Goal: Transaction & Acquisition: Purchase product/service

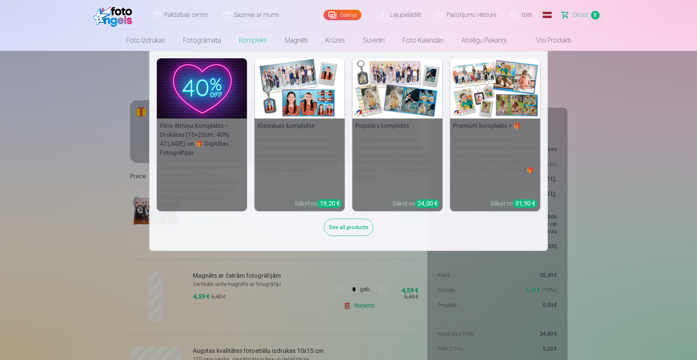
click at [291, 107] on img at bounding box center [300, 88] width 90 height 60
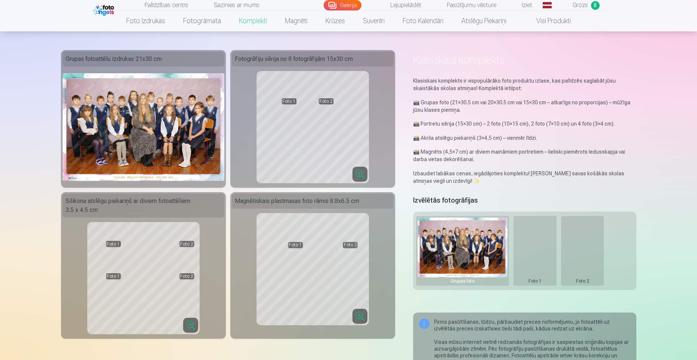
scroll to position [36, 0]
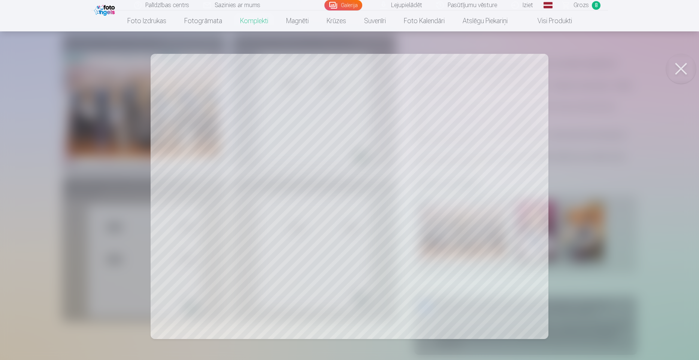
click at [224, 183] on div at bounding box center [349, 180] width 699 height 360
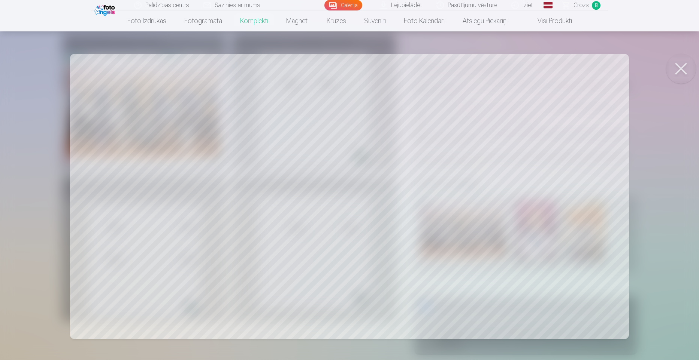
click at [356, 147] on div at bounding box center [349, 180] width 699 height 360
click at [683, 76] on button at bounding box center [681, 69] width 30 height 30
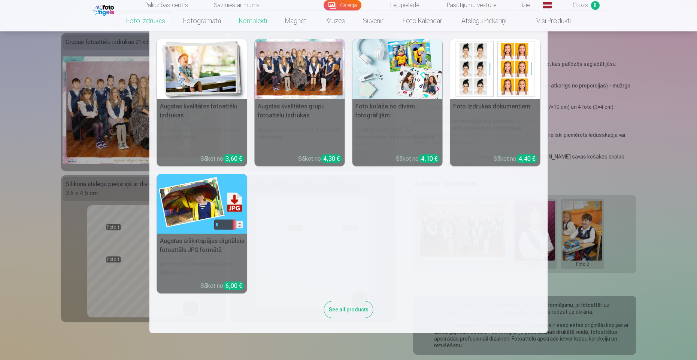
click at [429, 71] on img at bounding box center [397, 69] width 90 height 60
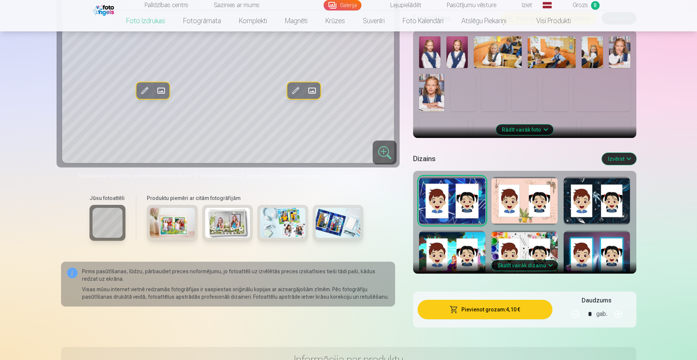
scroll to position [217, 0]
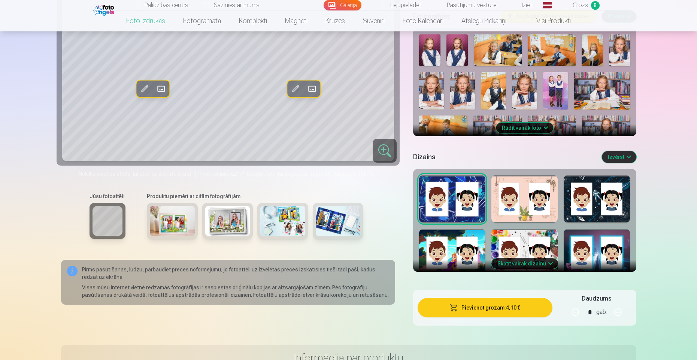
click at [549, 266] on button "Skatīt vairāk dizainu" at bounding box center [524, 264] width 67 height 10
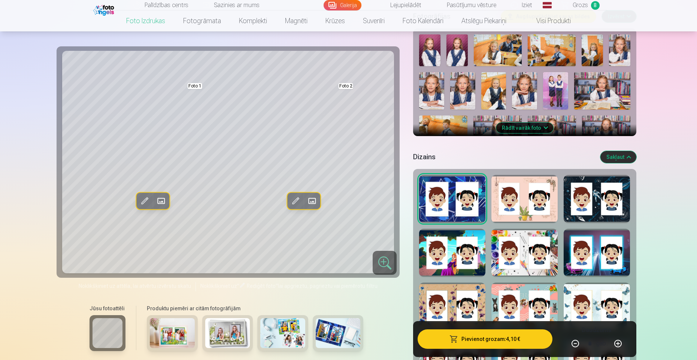
click at [529, 298] on div at bounding box center [524, 307] width 66 height 48
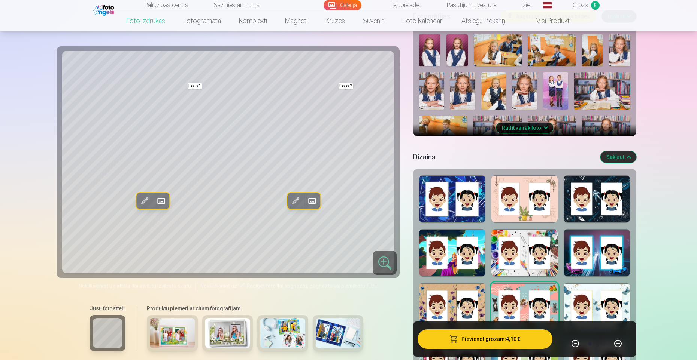
click at [457, 303] on div at bounding box center [452, 307] width 66 height 48
click at [524, 258] on div at bounding box center [524, 253] width 66 height 48
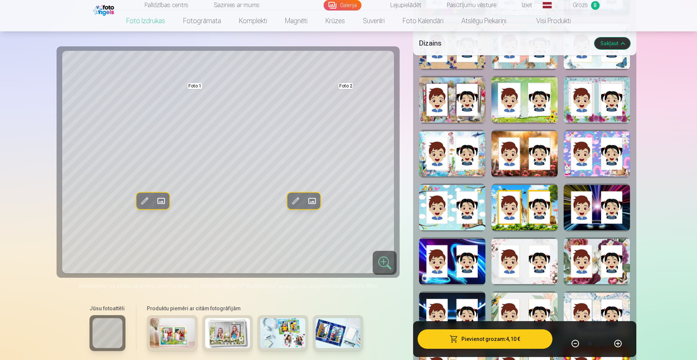
scroll to position [508, 0]
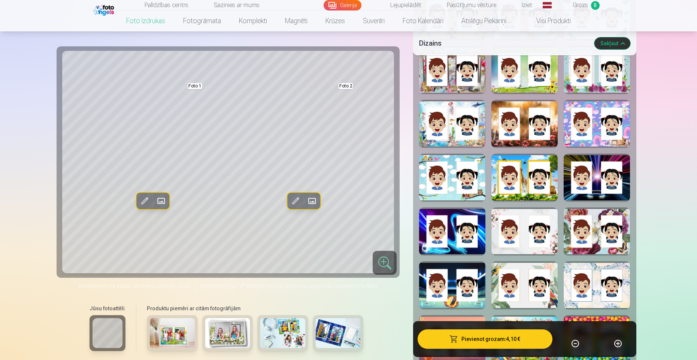
click at [526, 228] on div at bounding box center [524, 232] width 66 height 48
click at [519, 287] on div at bounding box center [524, 286] width 66 height 48
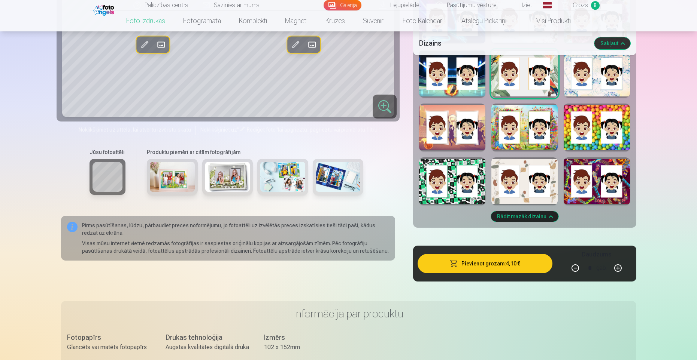
scroll to position [719, 0]
click at [528, 172] on div at bounding box center [524, 182] width 66 height 48
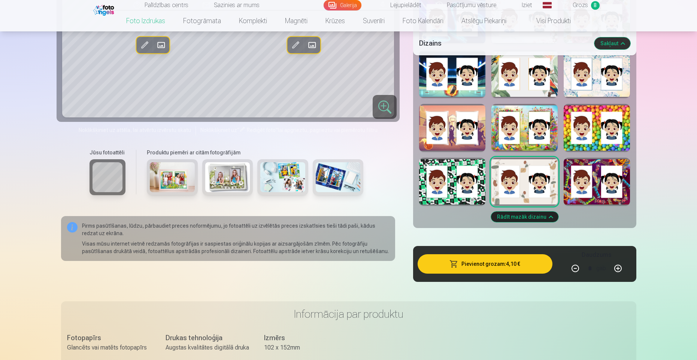
click at [604, 120] on div at bounding box center [596, 128] width 66 height 48
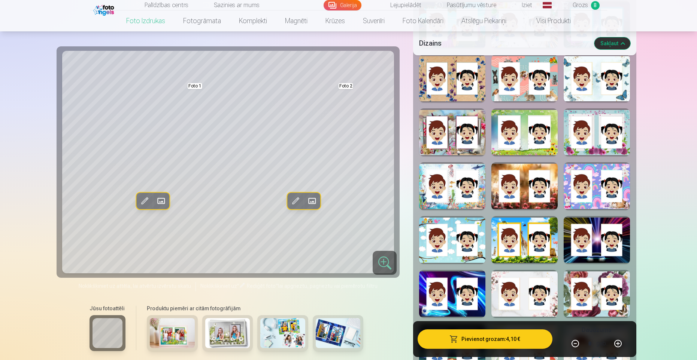
scroll to position [436, 0]
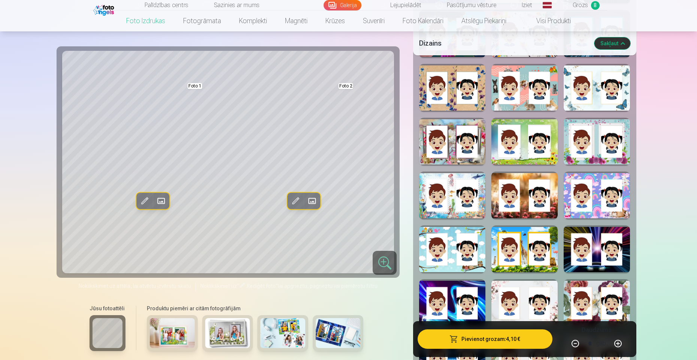
click at [601, 149] on div at bounding box center [596, 142] width 66 height 48
click at [596, 198] on div at bounding box center [596, 196] width 66 height 48
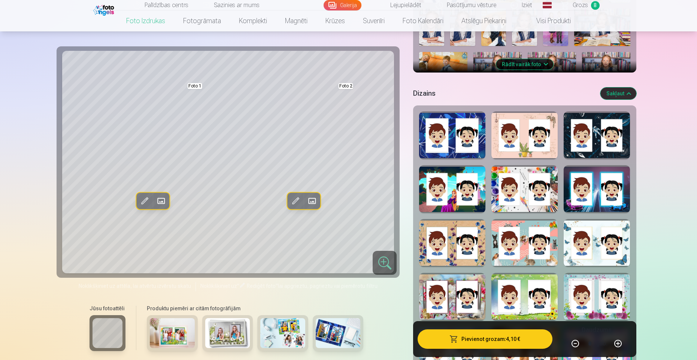
scroll to position [270, 0]
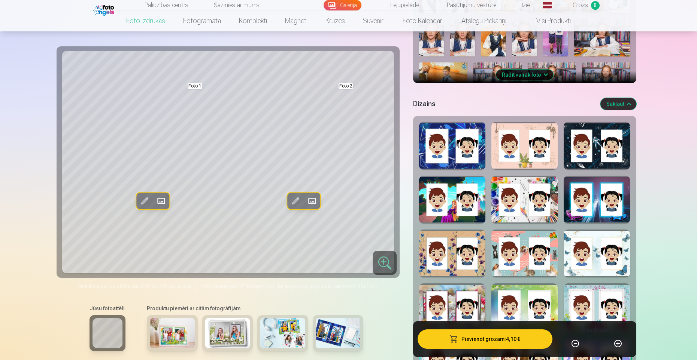
click at [522, 207] on div at bounding box center [524, 200] width 66 height 48
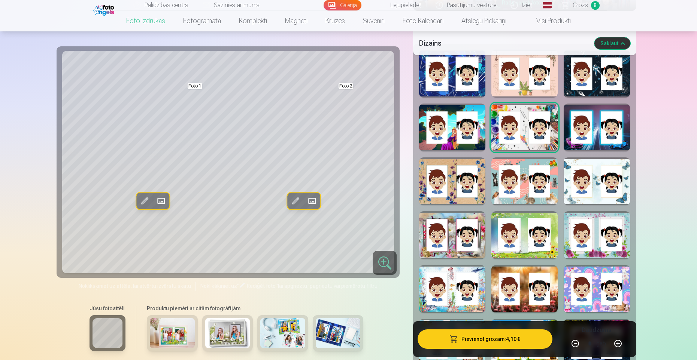
scroll to position [344, 0]
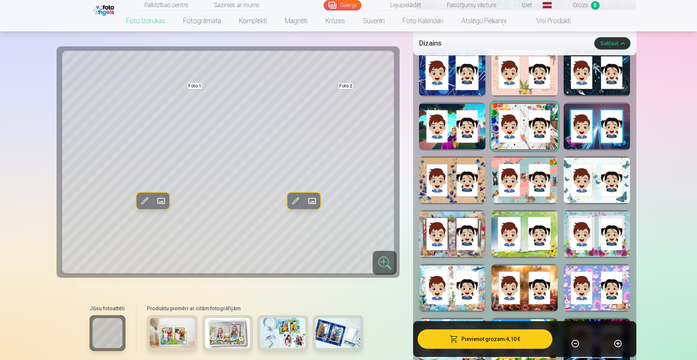
click at [149, 200] on span at bounding box center [145, 201] width 12 height 12
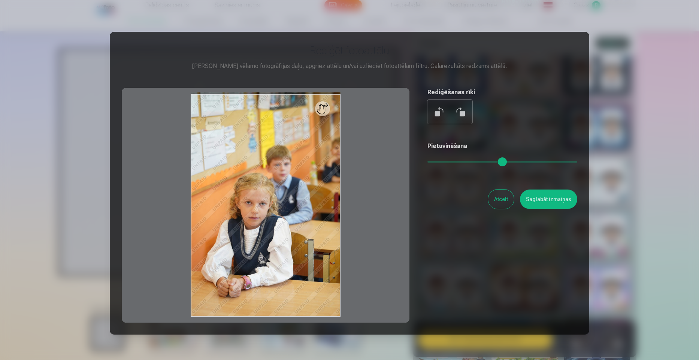
click at [504, 194] on button "Atcelt" at bounding box center [501, 199] width 26 height 19
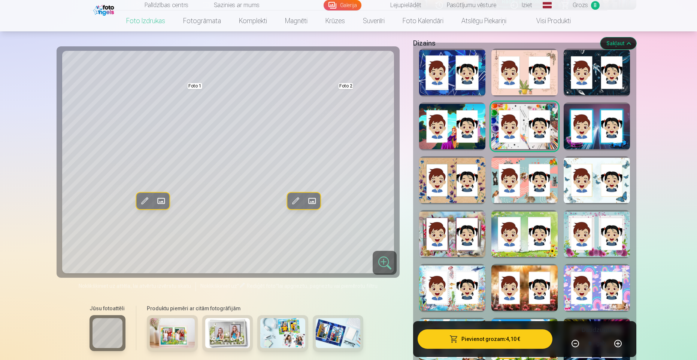
scroll to position [103, 0]
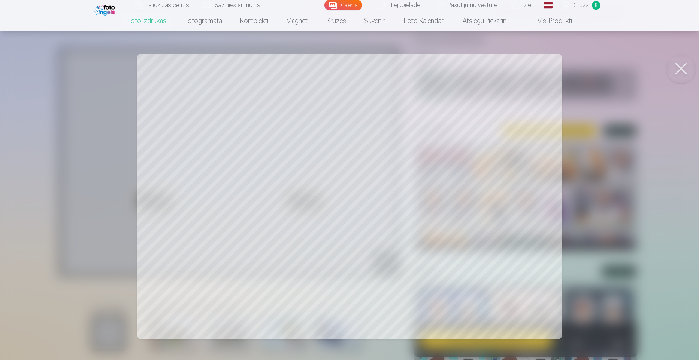
click at [679, 71] on button at bounding box center [681, 69] width 30 height 30
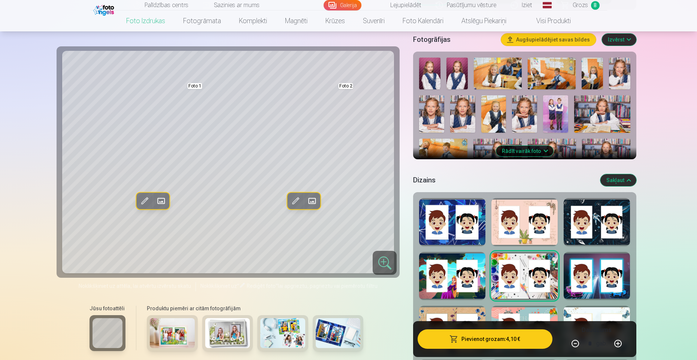
scroll to position [185, 0]
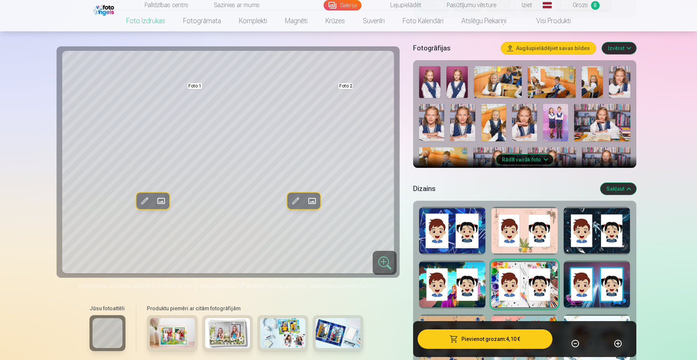
click at [529, 158] on button "Rādīt vairāk foto" at bounding box center [524, 160] width 57 height 10
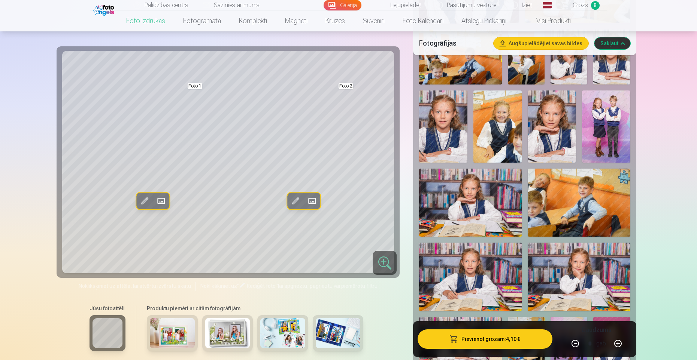
scroll to position [305, 0]
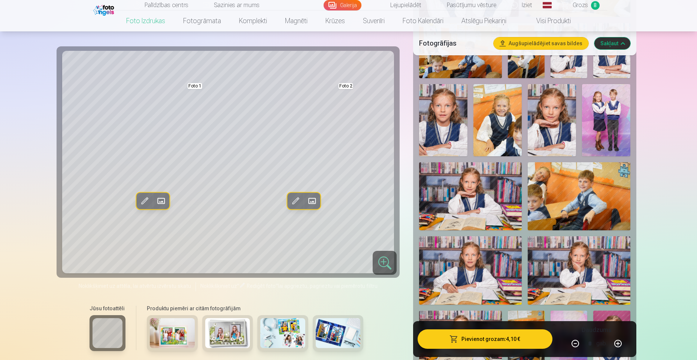
click at [497, 256] on img at bounding box center [470, 271] width 103 height 68
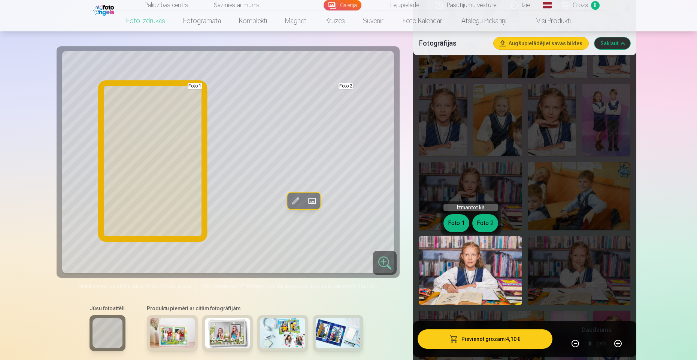
click at [454, 220] on button "Foto 1" at bounding box center [456, 223] width 26 height 18
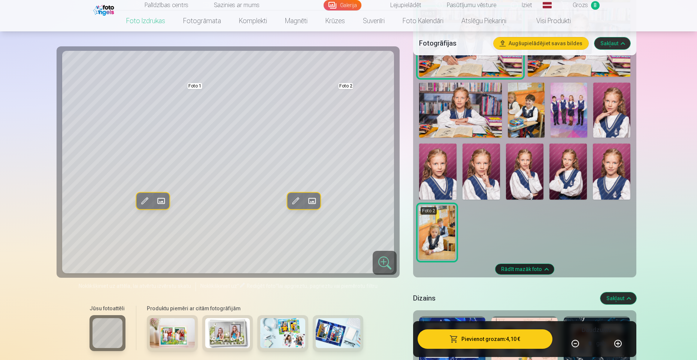
scroll to position [533, 0]
click at [618, 174] on img at bounding box center [611, 172] width 37 height 56
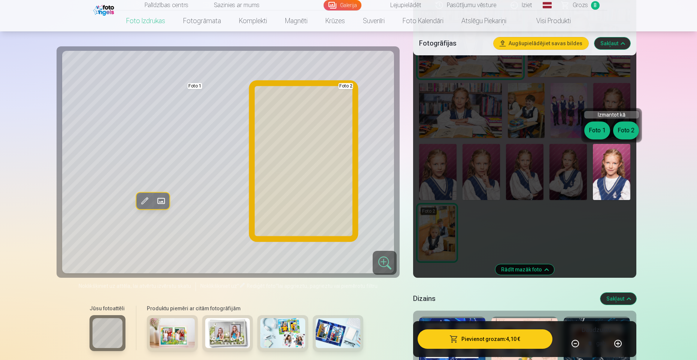
click at [627, 129] on button "Foto 2" at bounding box center [626, 131] width 26 height 18
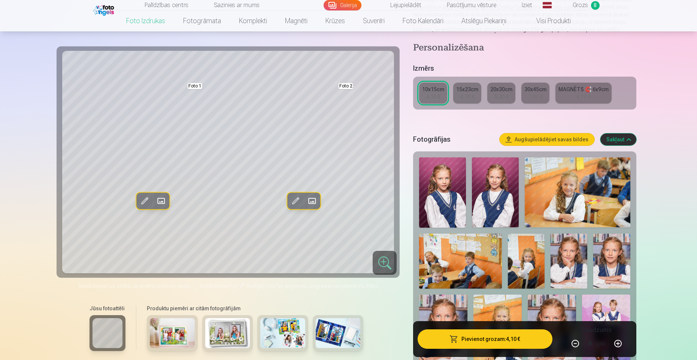
scroll to position [84, 0]
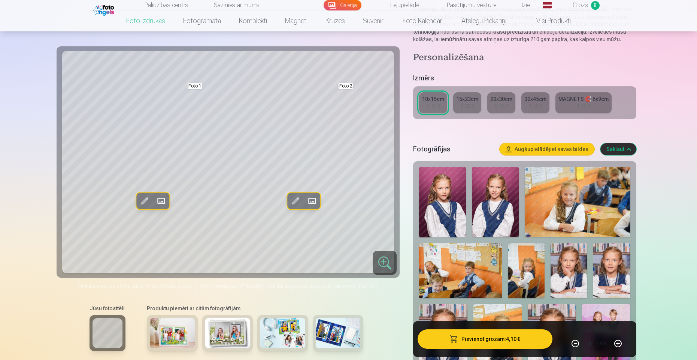
click at [495, 193] on img at bounding box center [495, 202] width 47 height 70
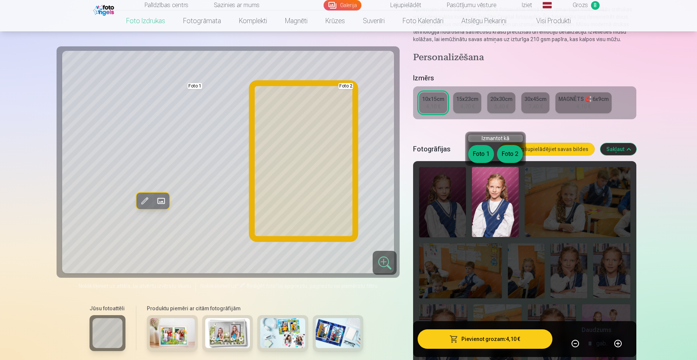
click at [509, 157] on button "Foto 2" at bounding box center [510, 154] width 26 height 18
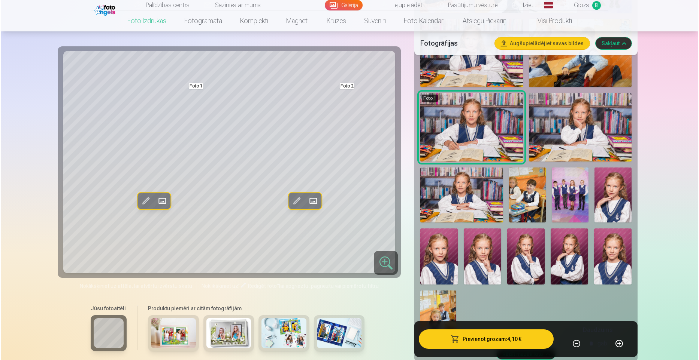
scroll to position [508, 0]
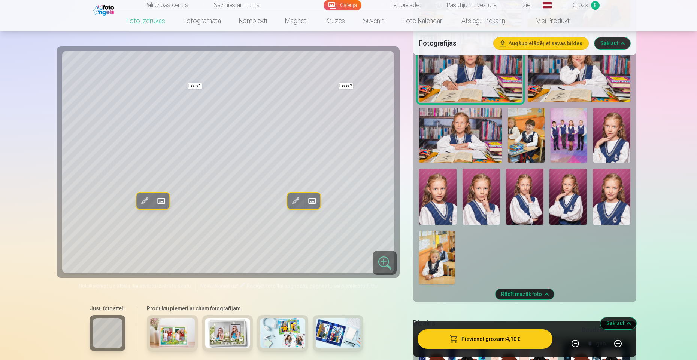
click at [499, 338] on button "Pievienot grozam : 4,10 €" at bounding box center [484, 339] width 134 height 19
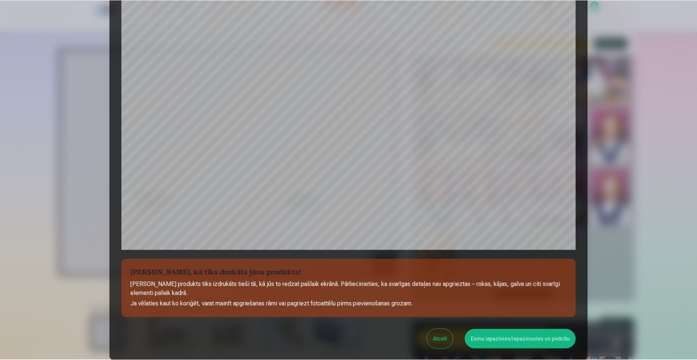
scroll to position [179, 0]
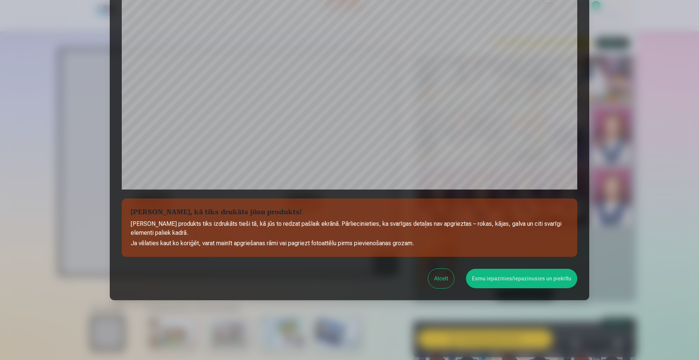
click at [509, 278] on button "Esmu iepazinies/iepazinusies un piekrītu" at bounding box center [521, 278] width 111 height 19
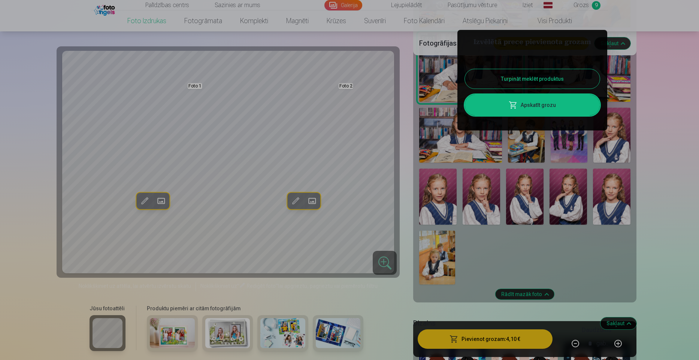
click at [551, 108] on link "Apskatīt grozu" at bounding box center [532, 105] width 135 height 21
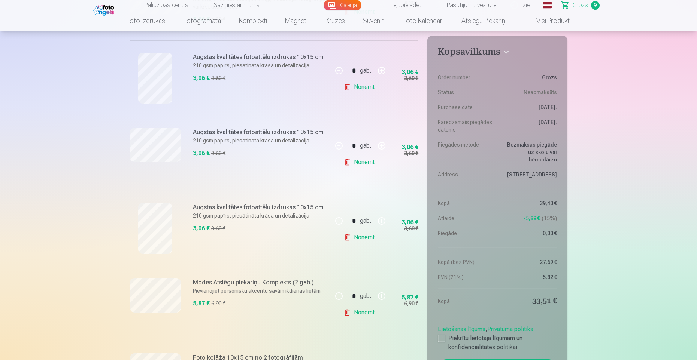
scroll to position [445, 0]
click at [362, 314] on link "Noņemt" at bounding box center [360, 312] width 34 height 15
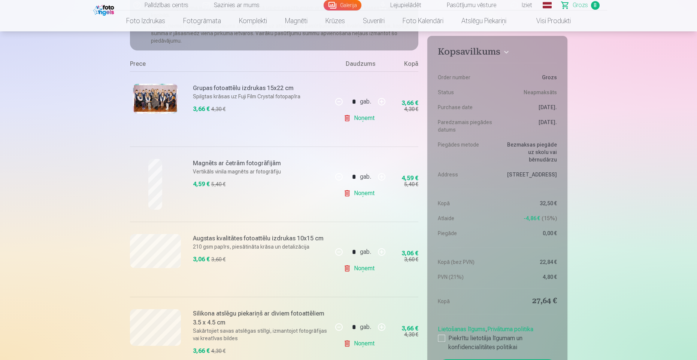
scroll to position [36, 0]
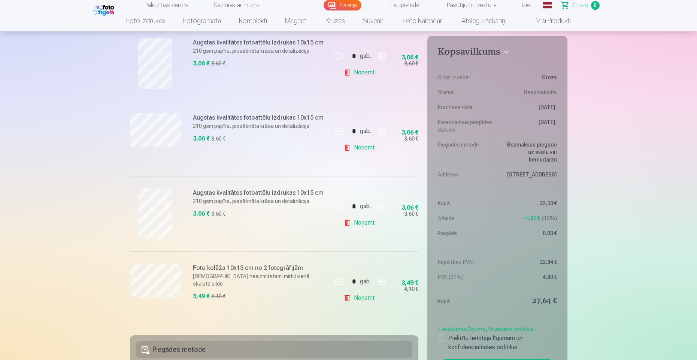
scroll to position [465, 0]
click at [366, 301] on link "Noņemt" at bounding box center [360, 299] width 34 height 15
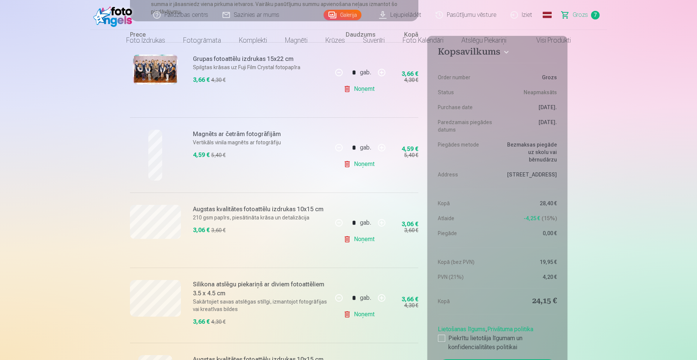
scroll to position [0, 0]
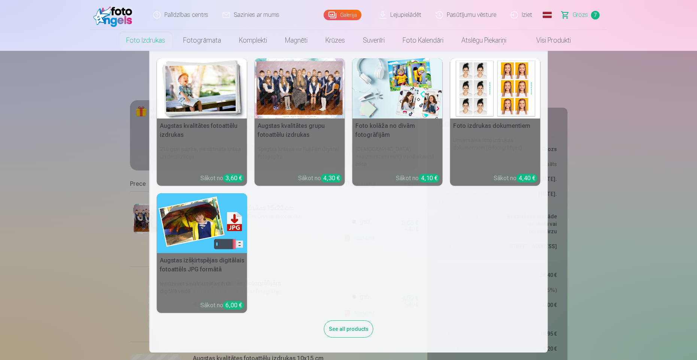
click at [203, 214] on img at bounding box center [202, 224] width 90 height 60
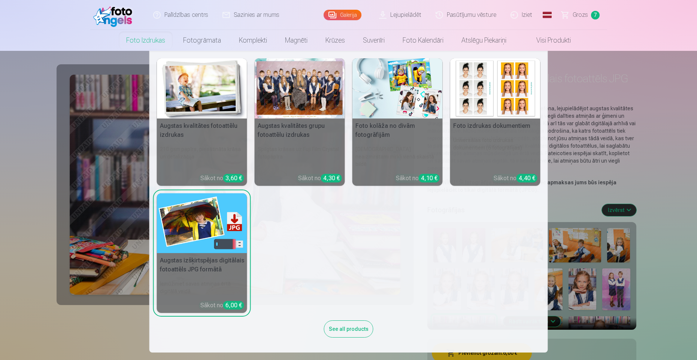
click at [181, 107] on img at bounding box center [202, 88] width 90 height 60
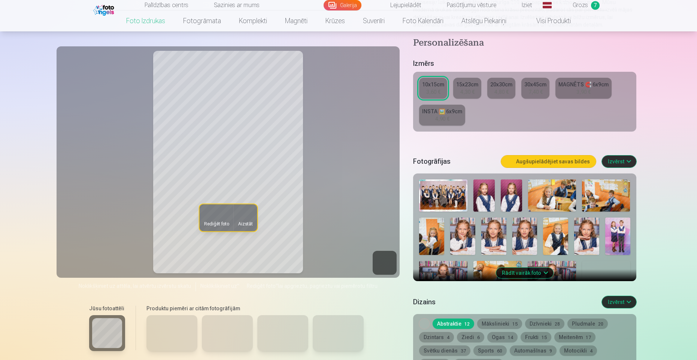
scroll to position [118, 0]
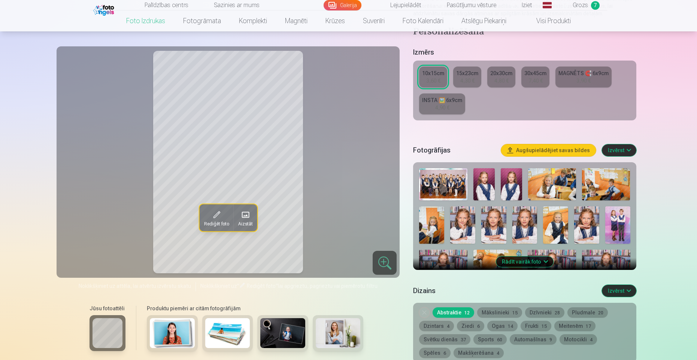
click at [600, 83] on link "MAGNĒTS 🧲 6x9cm 3,90 €" at bounding box center [583, 77] width 56 height 21
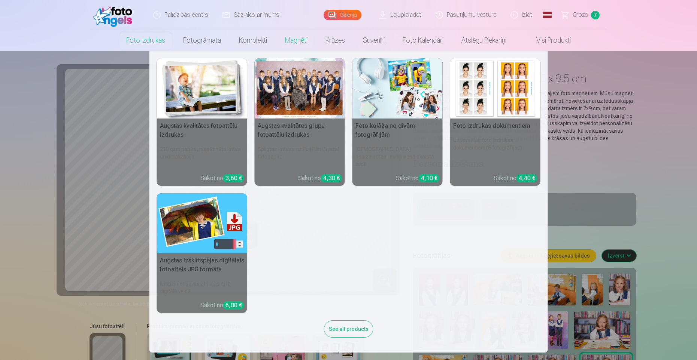
click at [186, 106] on img at bounding box center [202, 88] width 90 height 60
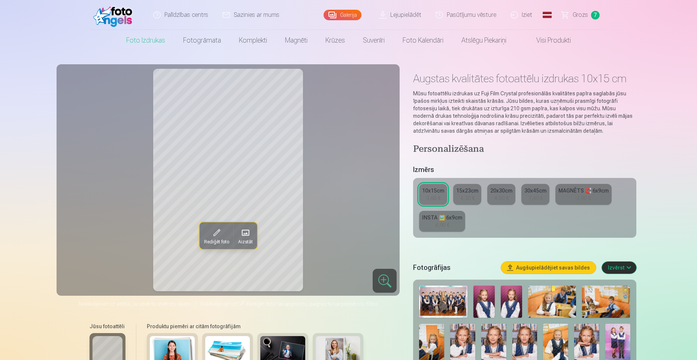
click at [453, 222] on link "INSTA 🖼️ 6x9cm 4,90 €" at bounding box center [442, 221] width 46 height 21
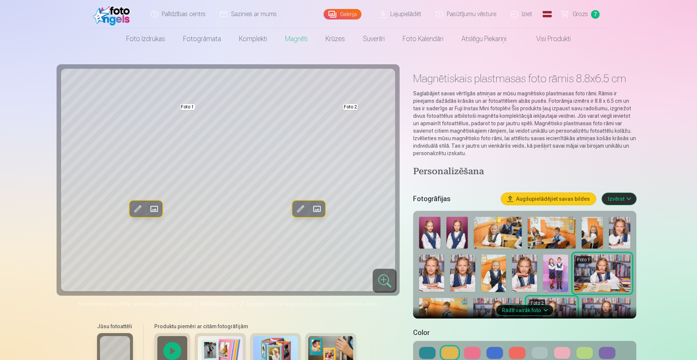
scroll to position [1, 0]
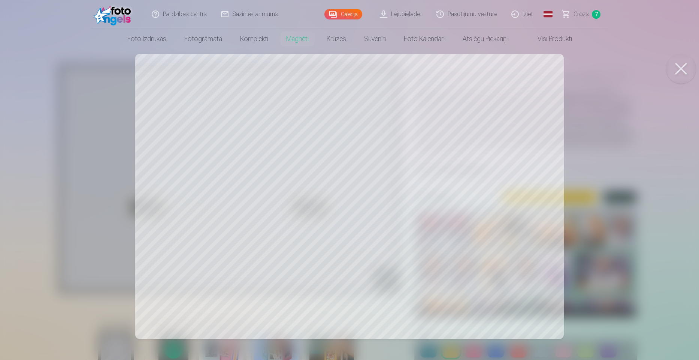
click at [677, 73] on button at bounding box center [681, 69] width 30 height 30
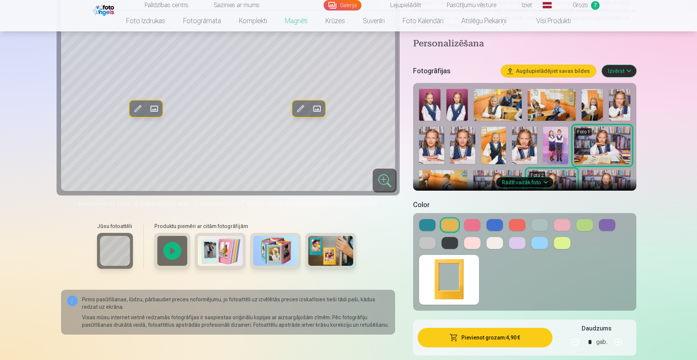
scroll to position [128, 0]
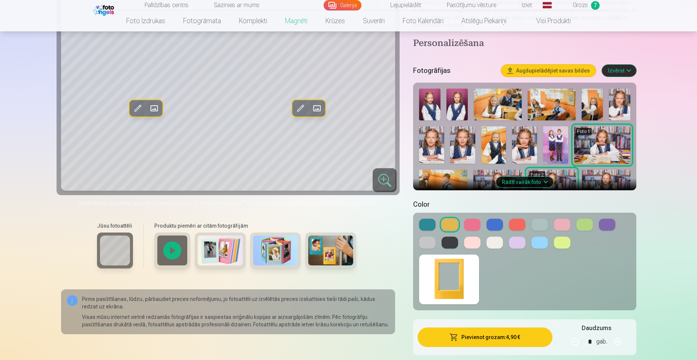
click at [518, 225] on button at bounding box center [517, 225] width 16 height 12
click at [466, 223] on button at bounding box center [472, 225] width 16 height 12
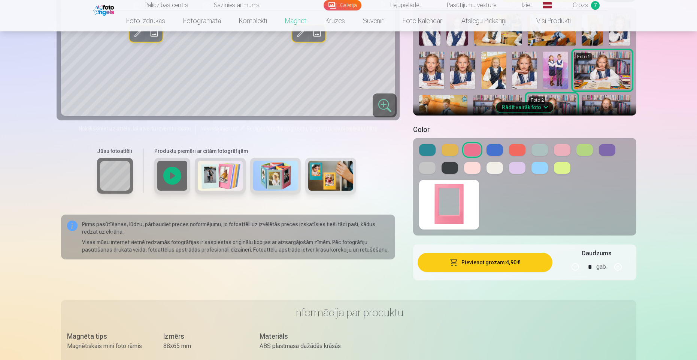
scroll to position [85, 0]
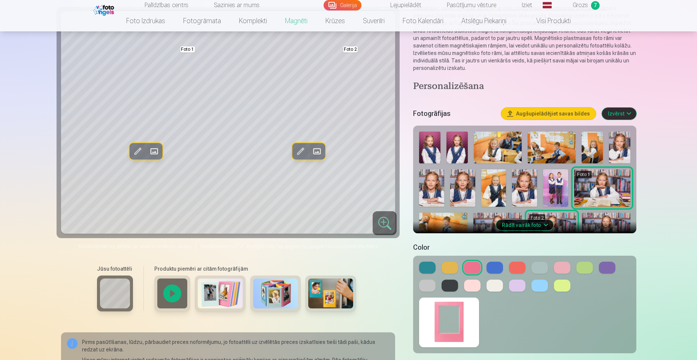
click at [519, 227] on button "Rādīt vairāk foto" at bounding box center [524, 225] width 57 height 10
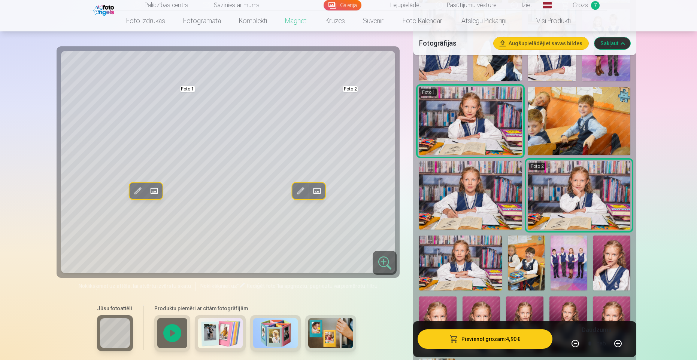
scroll to position [349, 0]
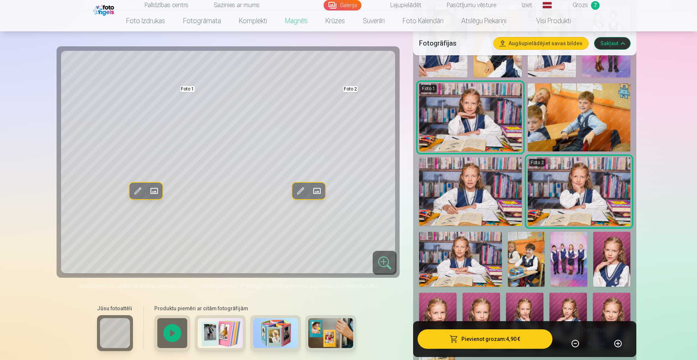
click at [482, 191] on img at bounding box center [470, 192] width 103 height 68
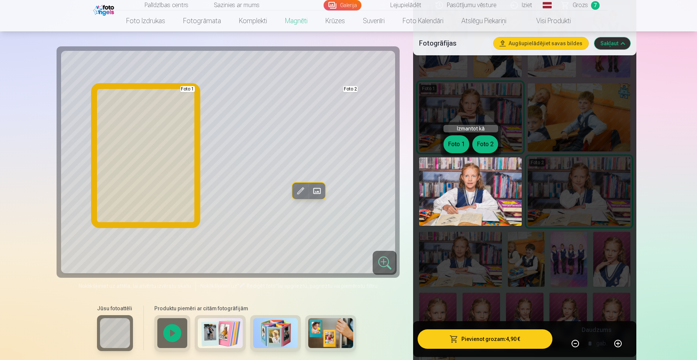
click at [456, 137] on button "Foto 1" at bounding box center [456, 145] width 26 height 18
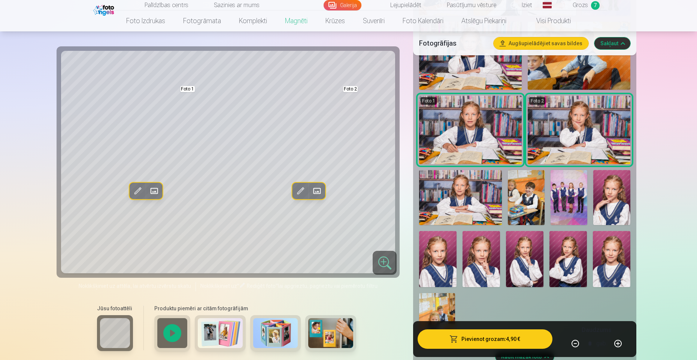
scroll to position [414, 0]
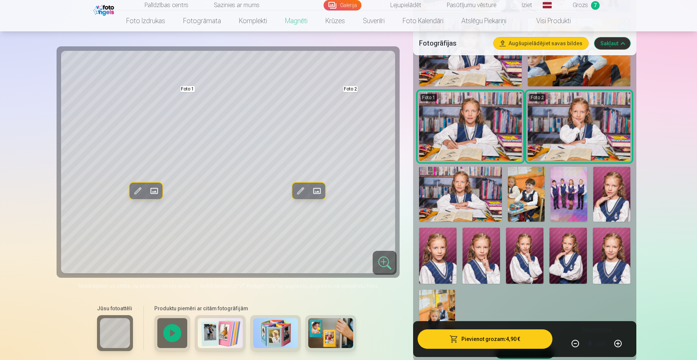
click at [529, 269] on img at bounding box center [524, 256] width 37 height 56
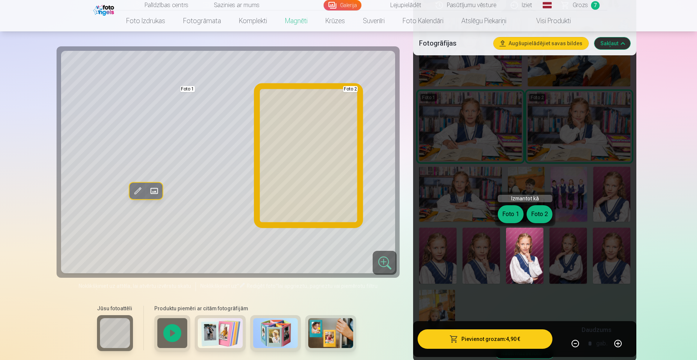
click at [541, 216] on button "Foto 2" at bounding box center [539, 215] width 26 height 18
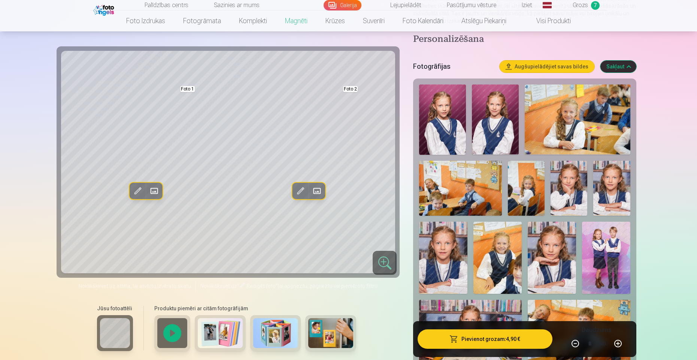
scroll to position [125, 0]
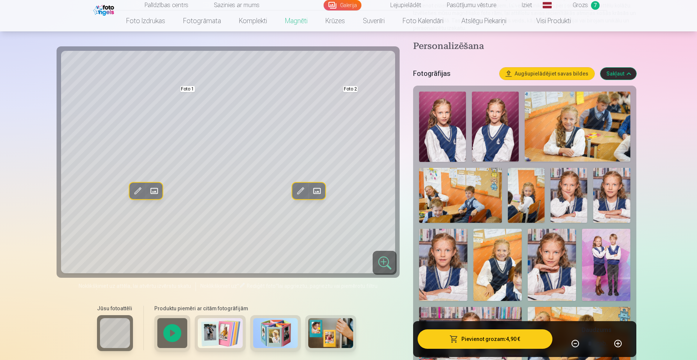
click at [576, 124] on img at bounding box center [576, 127] width 105 height 70
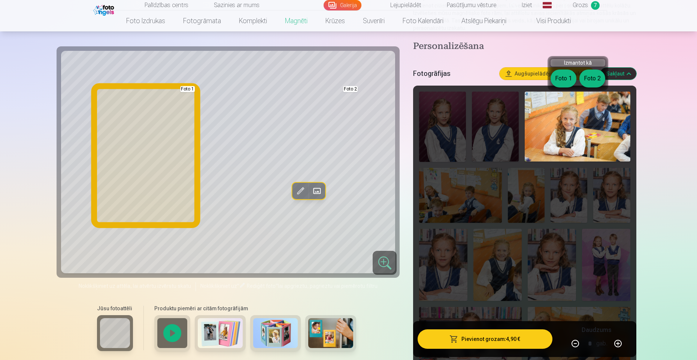
click at [559, 82] on button "Foto 1" at bounding box center [563, 79] width 26 height 18
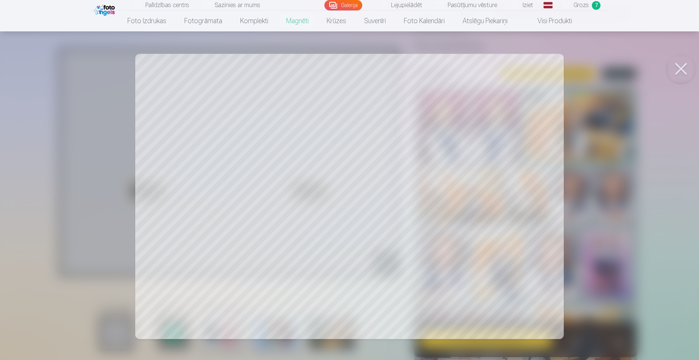
drag, startPoint x: 241, startPoint y: 205, endPoint x: 271, endPoint y: 199, distance: 30.2
click at [271, 199] on div at bounding box center [349, 180] width 699 height 360
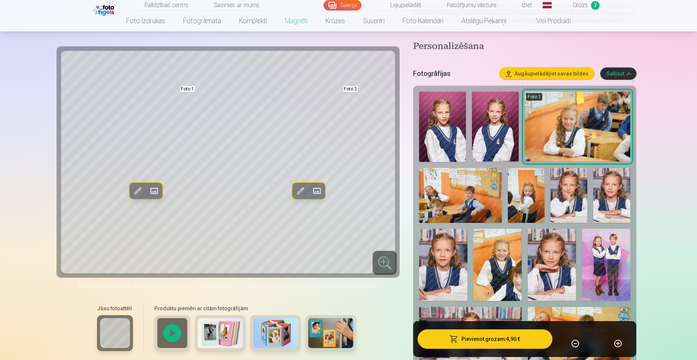
click at [139, 191] on span at bounding box center [137, 191] width 12 height 12
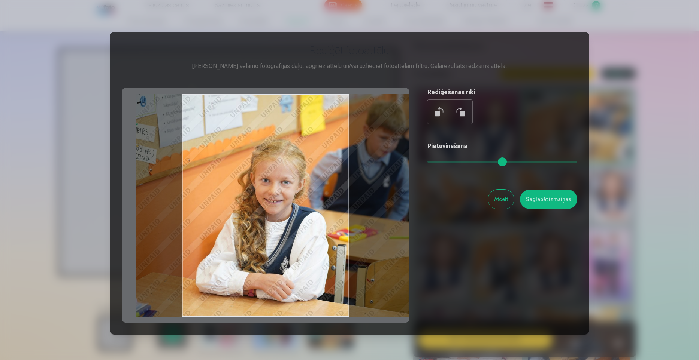
drag, startPoint x: 271, startPoint y: 231, endPoint x: 309, endPoint y: 226, distance: 38.4
click at [309, 226] on div at bounding box center [265, 205] width 287 height 235
click at [529, 199] on button "Saglabāt izmaiņas" at bounding box center [548, 199] width 57 height 19
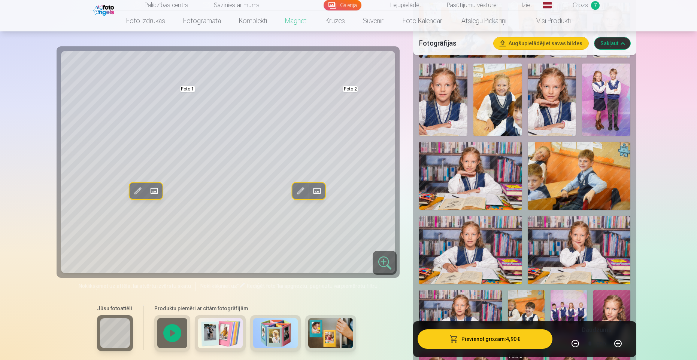
scroll to position [292, 0]
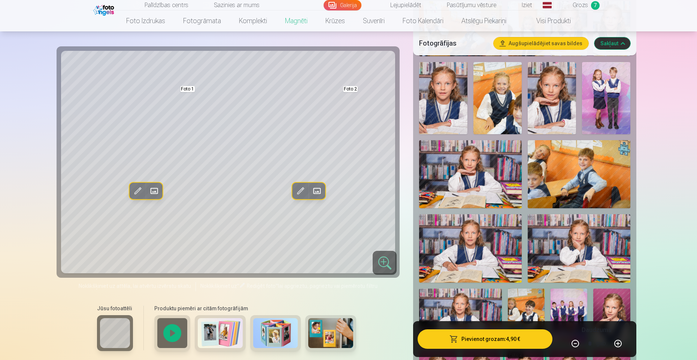
click at [489, 253] on img at bounding box center [470, 248] width 103 height 68
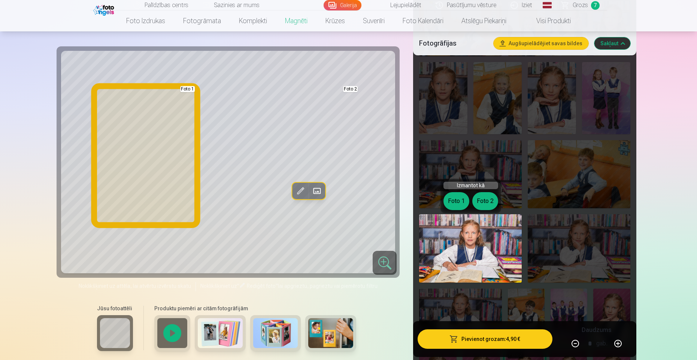
click at [453, 199] on button "Foto 1" at bounding box center [456, 201] width 26 height 18
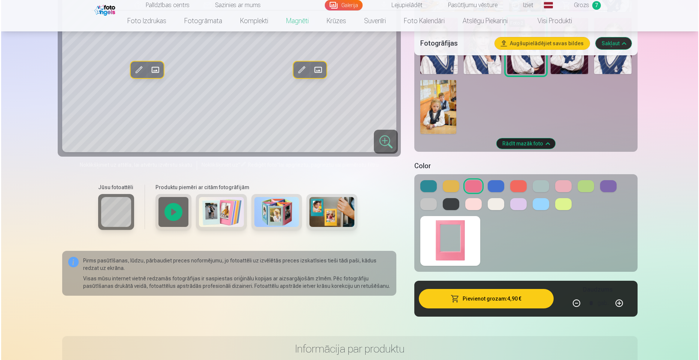
scroll to position [627, 0]
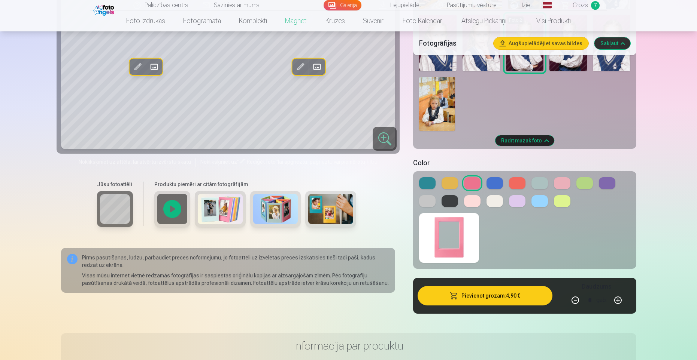
click at [503, 293] on button "Pievienot grozam : 4,90 €" at bounding box center [484, 295] width 134 height 19
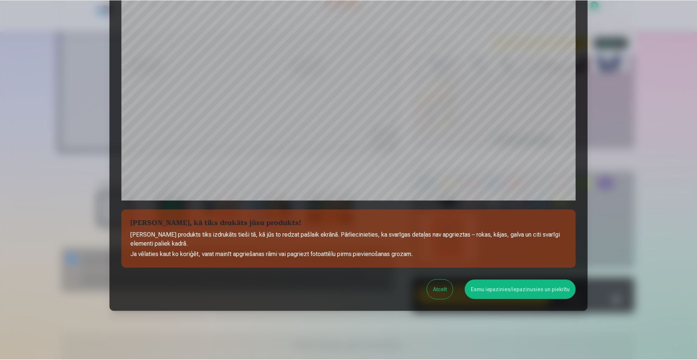
scroll to position [179, 0]
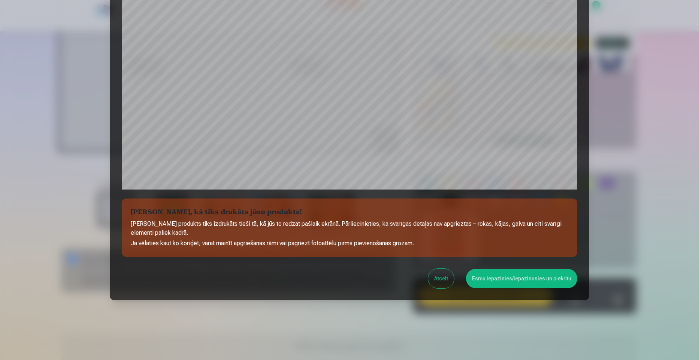
click at [505, 275] on button "Esmu iepazinies/iepazinusies un piekrītu" at bounding box center [521, 278] width 111 height 19
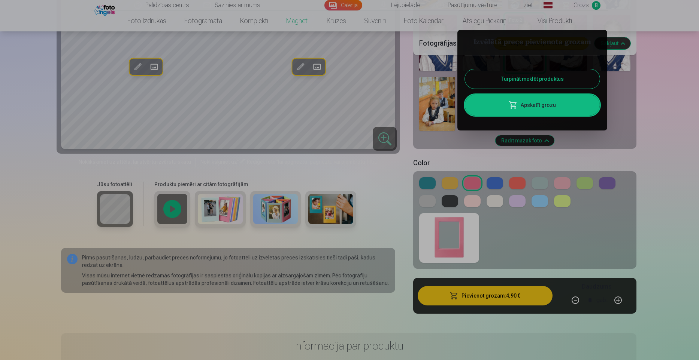
click at [585, 5] on div at bounding box center [349, 180] width 699 height 360
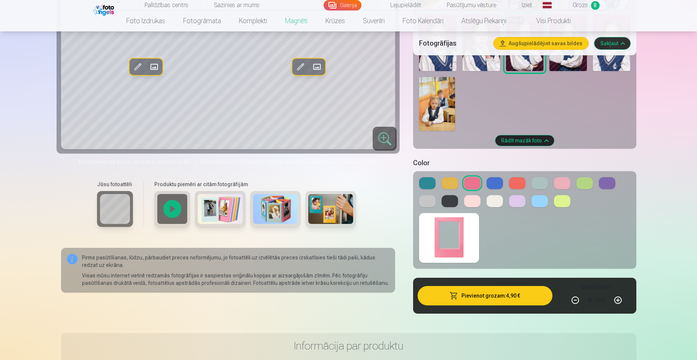
click at [588, 5] on link "Grozs 8" at bounding box center [580, 5] width 52 height 10
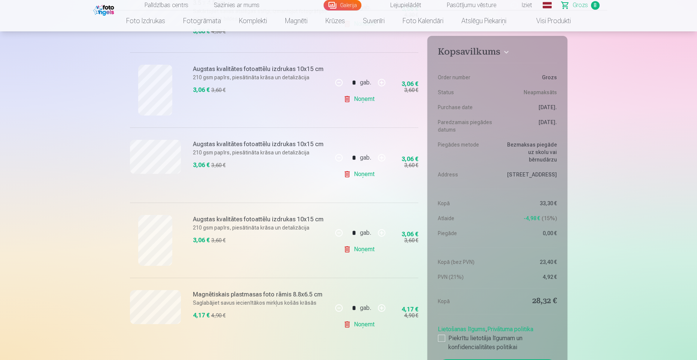
scroll to position [441, 0]
click at [365, 176] on link "Noņemt" at bounding box center [360, 174] width 34 height 15
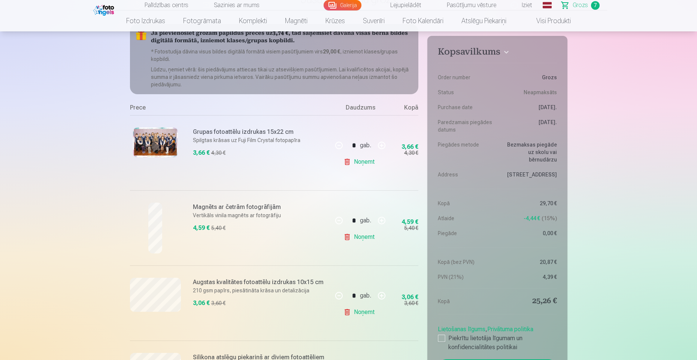
scroll to position [0, 0]
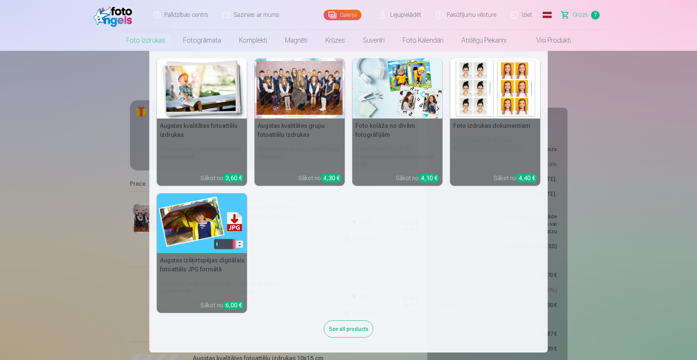
click at [195, 109] on img at bounding box center [202, 88] width 90 height 60
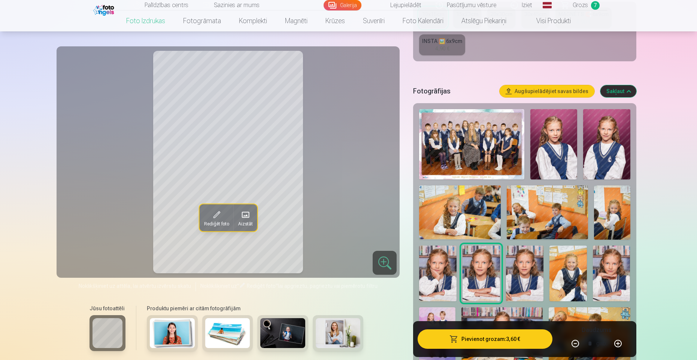
scroll to position [186, 0]
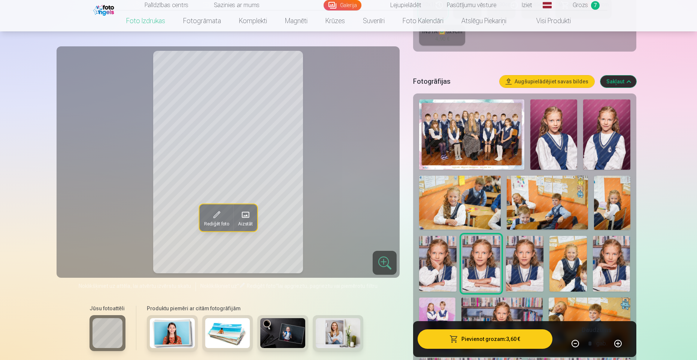
click at [469, 205] on img at bounding box center [459, 203] width 81 height 54
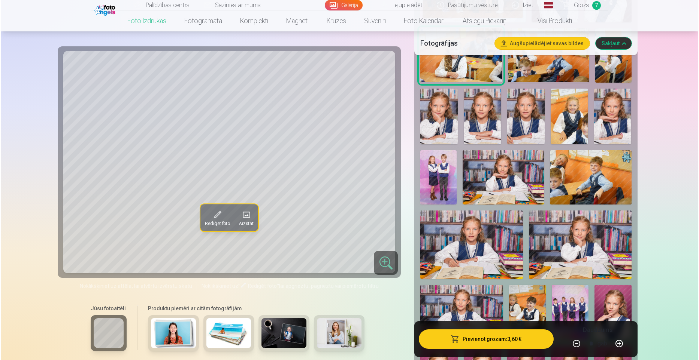
scroll to position [335, 0]
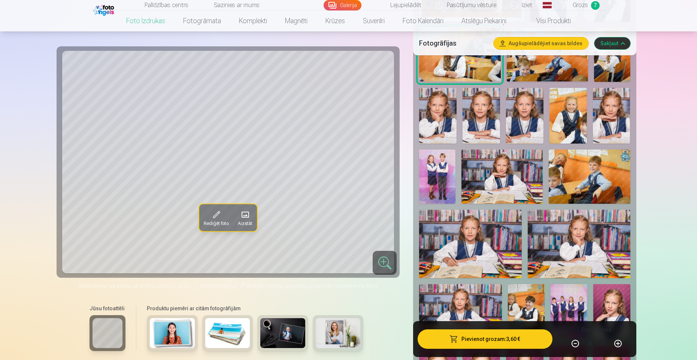
click at [521, 338] on button "Pievienot grozam : 3,60 €" at bounding box center [484, 339] width 134 height 19
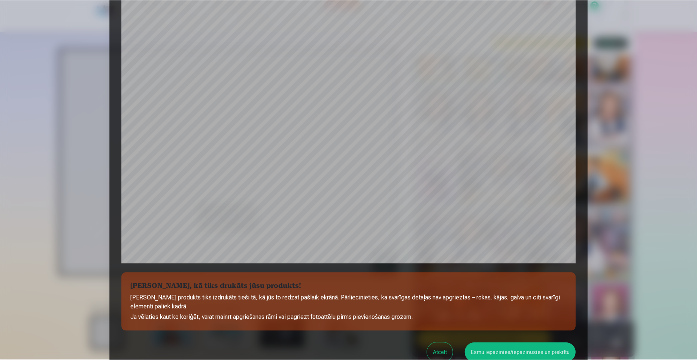
scroll to position [179, 0]
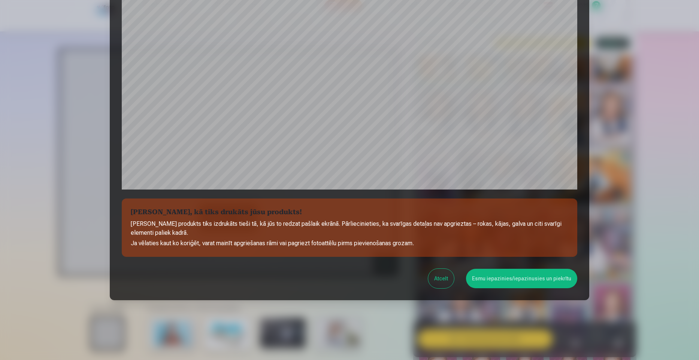
click at [514, 278] on button "Esmu iepazinies/iepazinusies un piekrītu" at bounding box center [521, 278] width 111 height 19
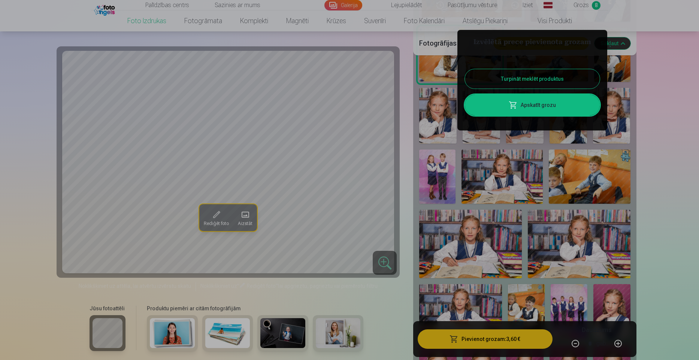
click at [587, 6] on div at bounding box center [349, 180] width 699 height 360
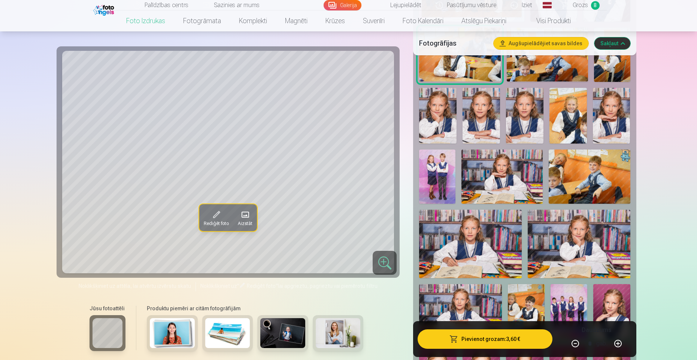
click at [584, 6] on span "Grozs" at bounding box center [579, 5] width 15 height 9
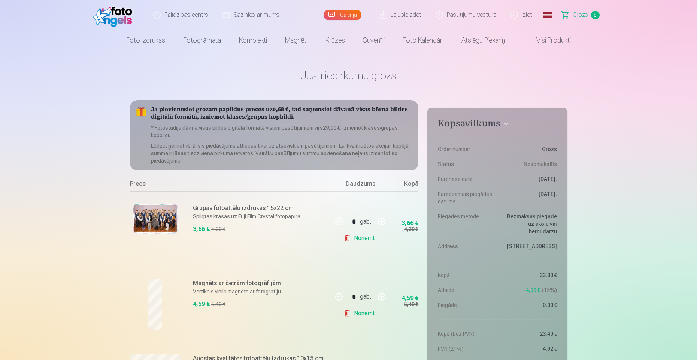
click at [404, 16] on link "Lejupielādēt" at bounding box center [400, 15] width 57 height 30
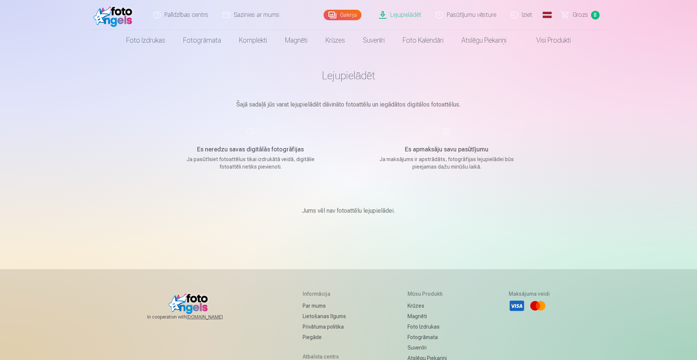
click at [478, 18] on link "Pasūtījumu vēsture" at bounding box center [466, 15] width 75 height 30
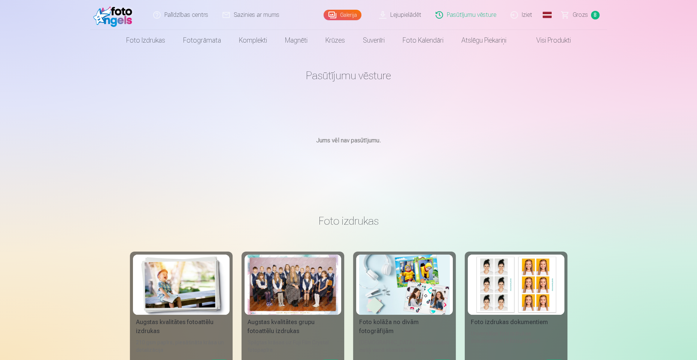
click at [583, 16] on span "Grozs" at bounding box center [579, 14] width 15 height 9
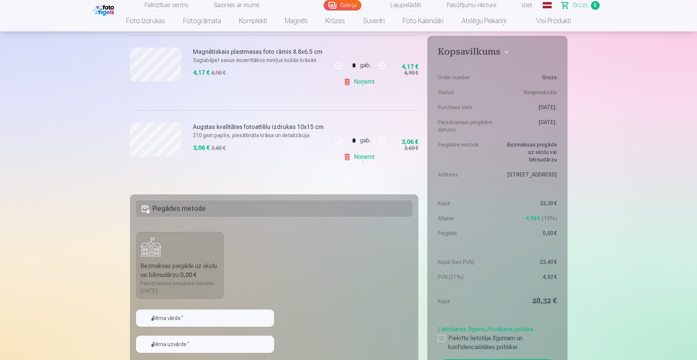
scroll to position [611, 0]
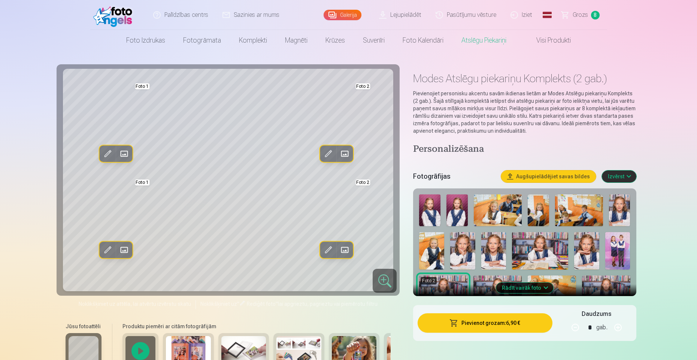
click at [582, 13] on span "Grozs" at bounding box center [579, 14] width 15 height 9
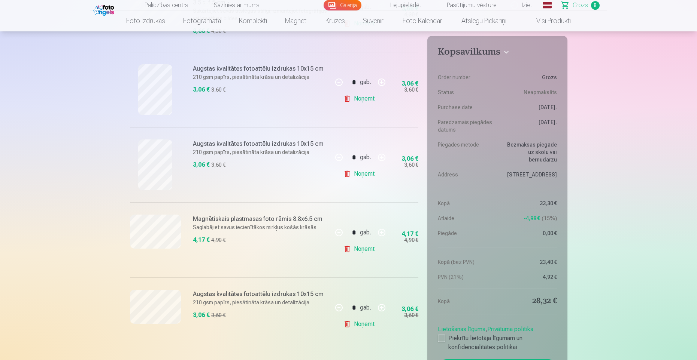
scroll to position [441, 0]
drag, startPoint x: 196, startPoint y: 90, endPoint x: 223, endPoint y: 87, distance: 27.1
click at [223, 87] on div "3,06 € 3,60 €" at bounding box center [260, 91] width 135 height 13
click at [249, 86] on div "3,06 € 3,60 €" at bounding box center [260, 91] width 135 height 13
drag, startPoint x: 209, startPoint y: 92, endPoint x: 182, endPoint y: 88, distance: 26.8
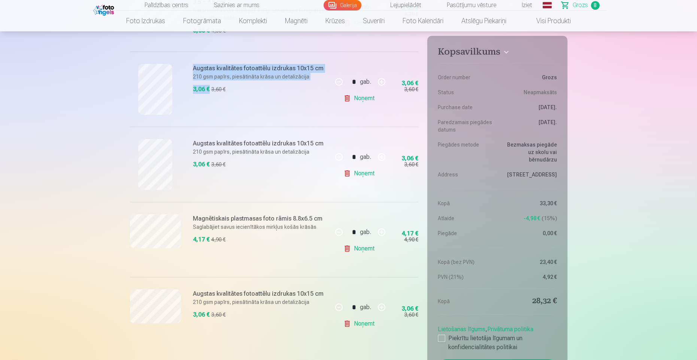
click at [182, 88] on div "Augstas kvalitātes fotoattēlu izdrukas 10x15 cm 210 gsm papīrs, piesātināta krā…" at bounding box center [231, 89] width 203 height 75
click at [259, 108] on div "Augstas kvalitātes fotoattēlu izdrukas 10x15 cm 210 gsm papīrs, piesātināta krā…" at bounding box center [260, 89] width 135 height 51
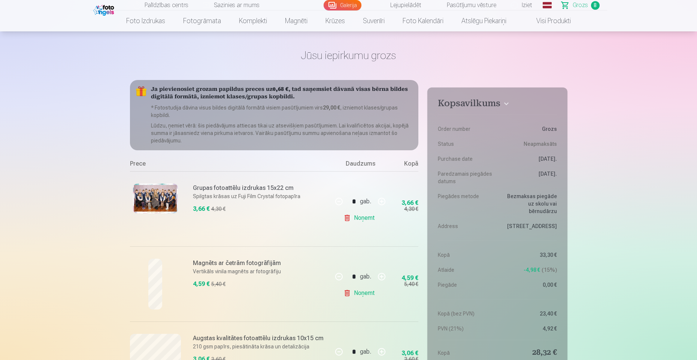
scroll to position [18, 0]
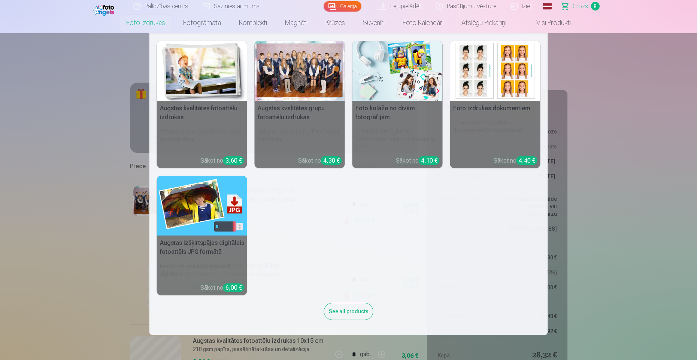
click at [136, 21] on link "Foto izdrukas" at bounding box center [145, 22] width 57 height 21
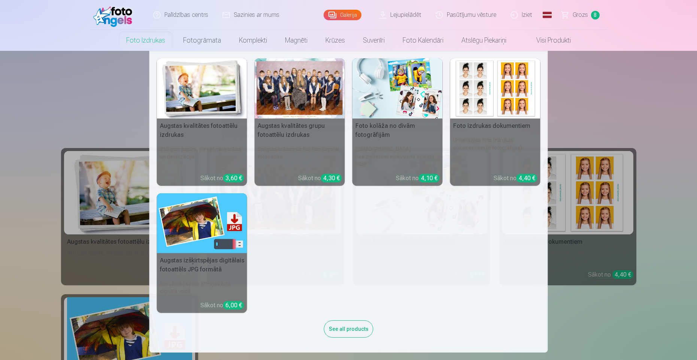
click at [212, 79] on img at bounding box center [202, 88] width 90 height 60
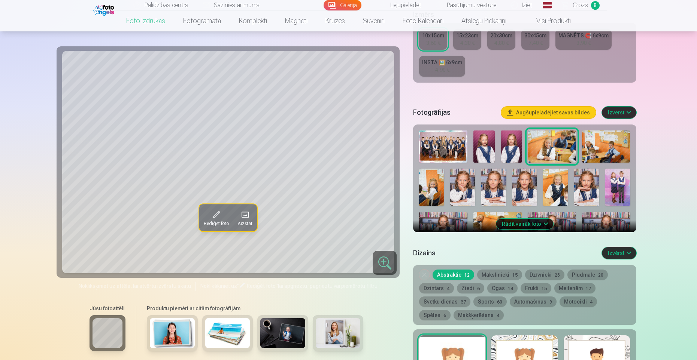
scroll to position [155, 0]
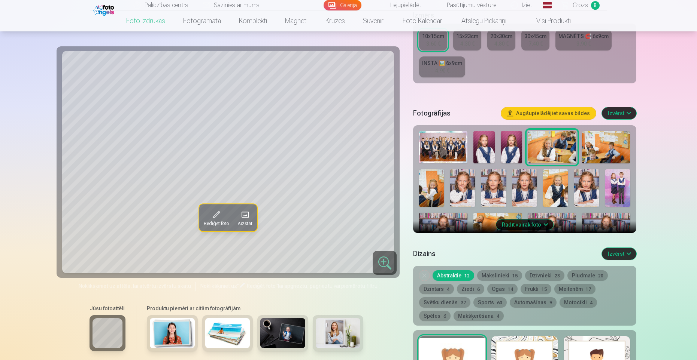
click at [527, 226] on button "Rādīt vairāk foto" at bounding box center [524, 225] width 57 height 10
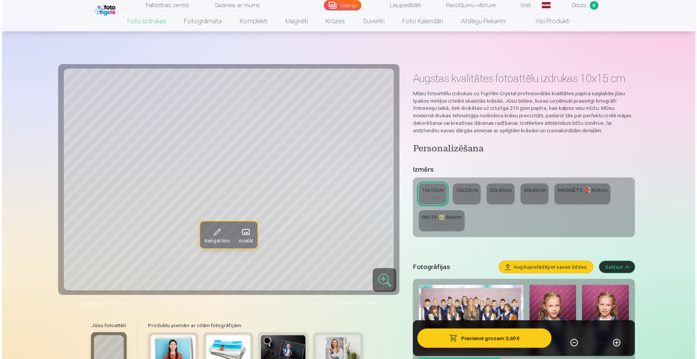
scroll to position [188, 0]
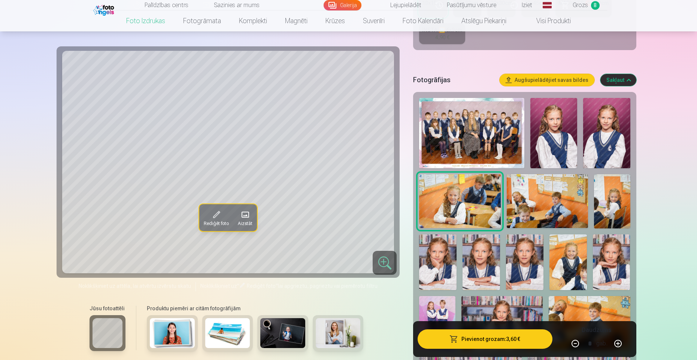
click at [473, 124] on img at bounding box center [471, 133] width 105 height 70
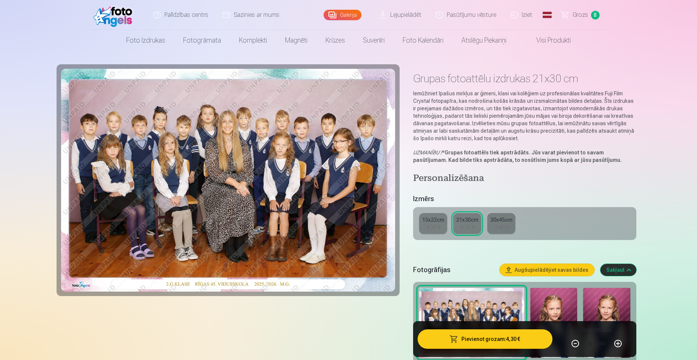
click at [578, 18] on span "Grozs" at bounding box center [579, 14] width 15 height 9
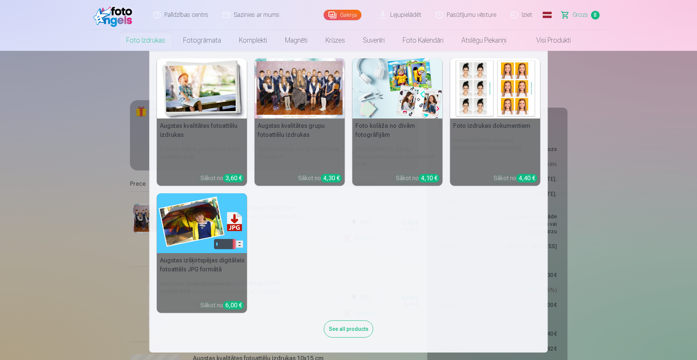
click at [144, 46] on link "Foto izdrukas" at bounding box center [145, 40] width 57 height 21
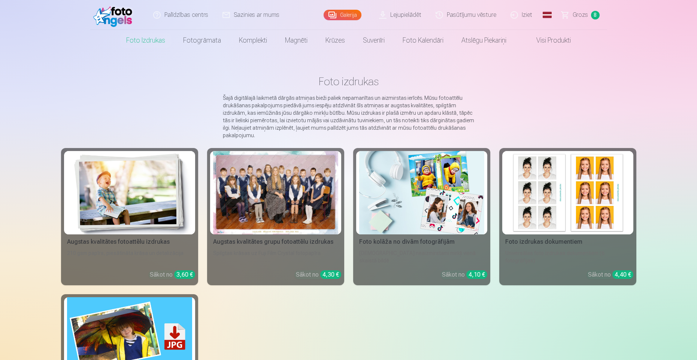
click at [173, 202] on img at bounding box center [129, 192] width 125 height 83
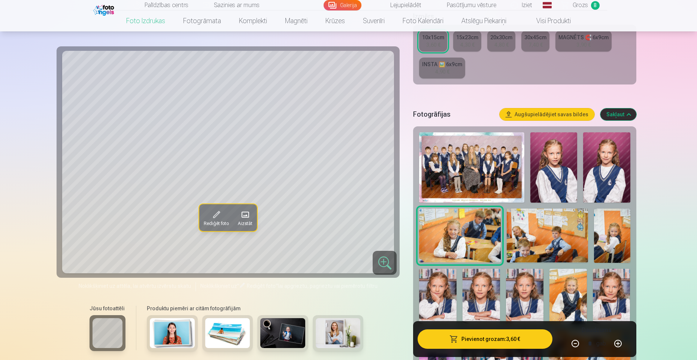
scroll to position [154, 0]
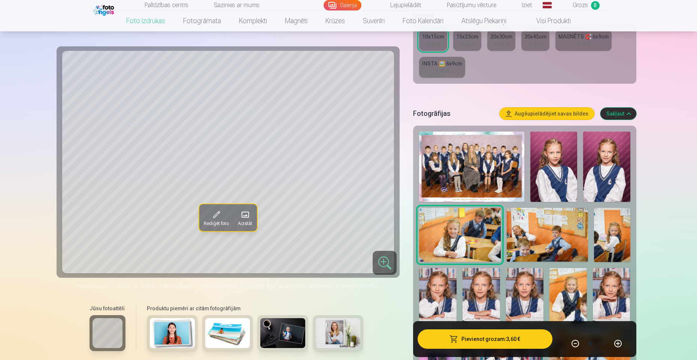
click at [550, 180] on img at bounding box center [553, 167] width 47 height 70
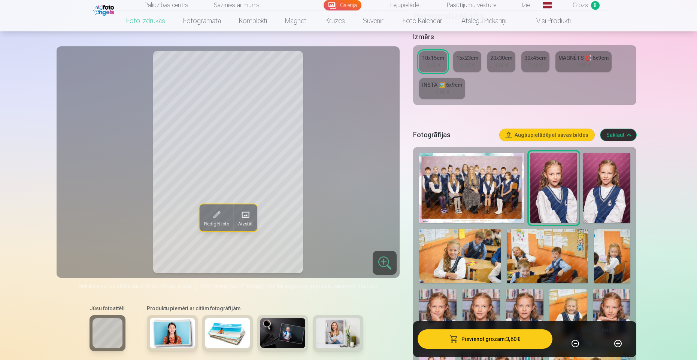
scroll to position [108, 0]
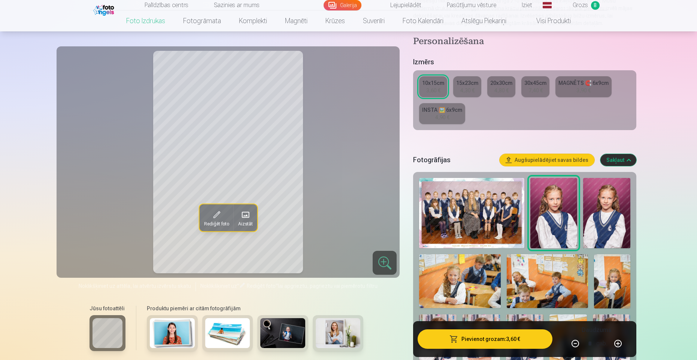
click at [438, 90] on div "3,60 €" at bounding box center [433, 90] width 14 height 7
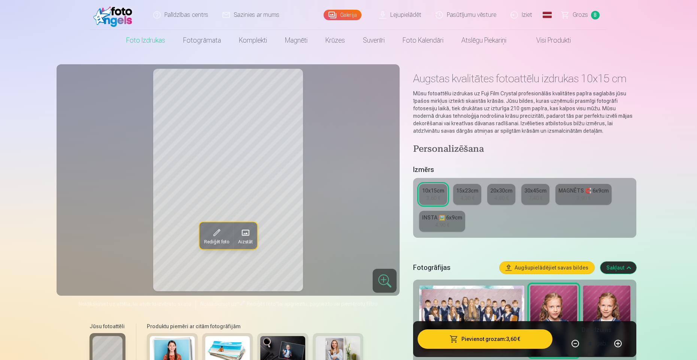
click at [487, 341] on button "Pievienot grozam : 3,60 €" at bounding box center [484, 339] width 134 height 19
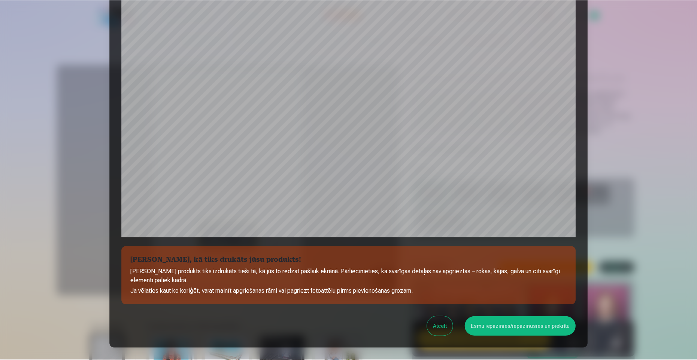
scroll to position [179, 0]
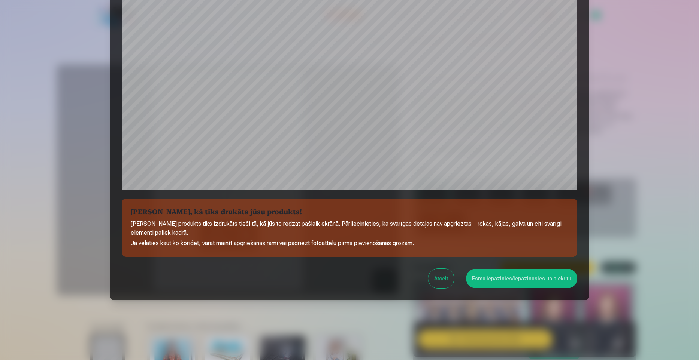
click at [499, 283] on button "Esmu iepazinies/iepazinusies un piekrītu" at bounding box center [521, 278] width 111 height 19
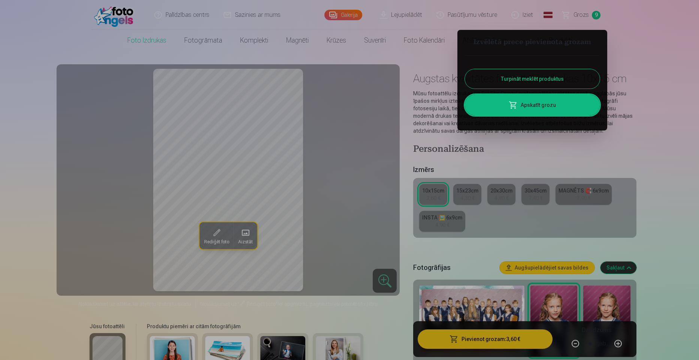
click at [593, 17] on div at bounding box center [349, 180] width 699 height 360
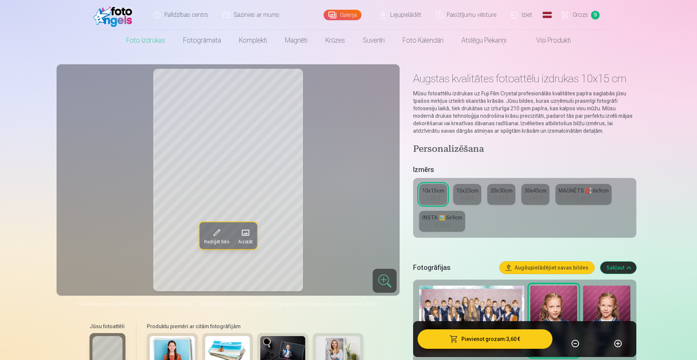
click at [582, 17] on span "Grozs" at bounding box center [579, 14] width 15 height 9
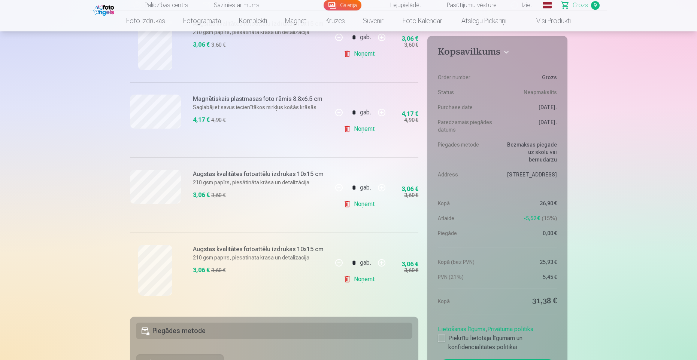
scroll to position [556, 0]
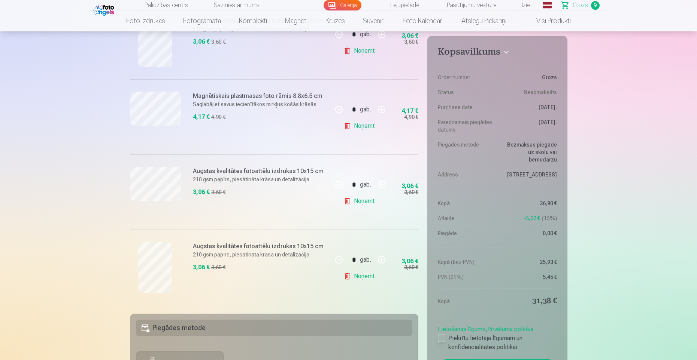
click at [441, 335] on div at bounding box center [441, 338] width 7 height 7
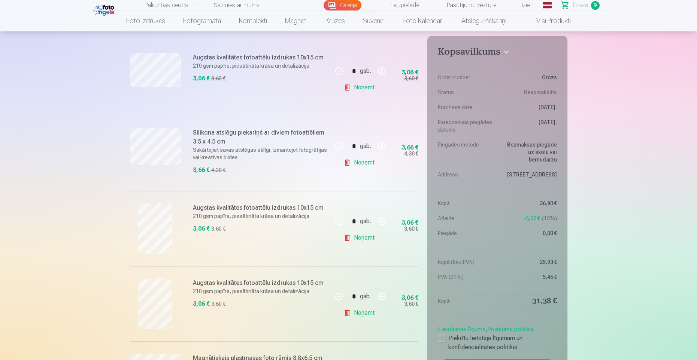
scroll to position [295, 0]
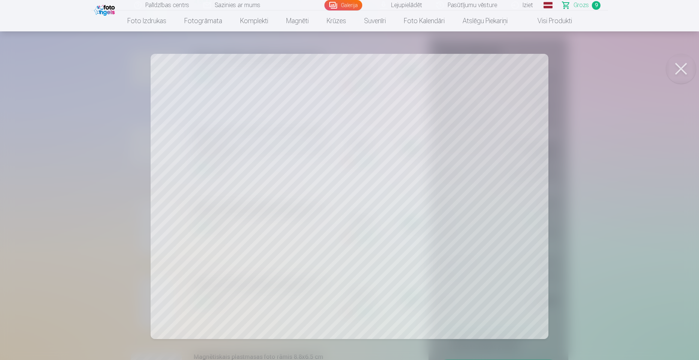
click at [684, 70] on button at bounding box center [681, 69] width 30 height 30
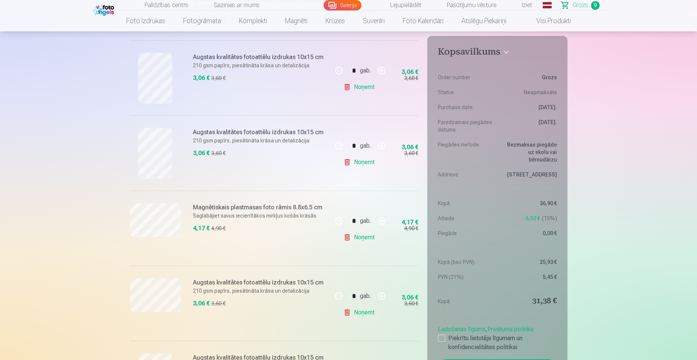
scroll to position [448, 0]
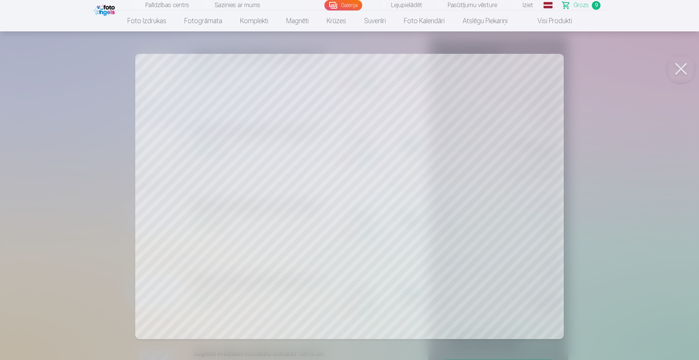
click at [684, 69] on button at bounding box center [681, 69] width 30 height 30
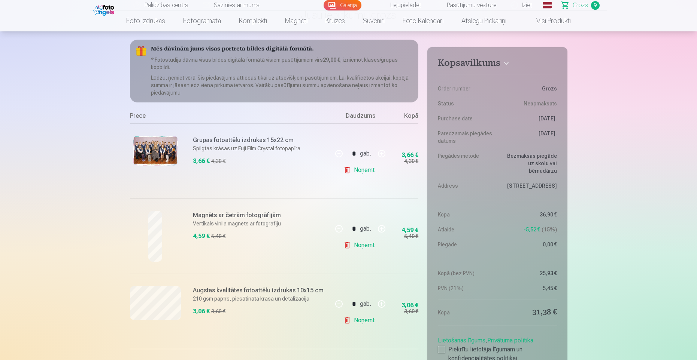
scroll to position [0, 0]
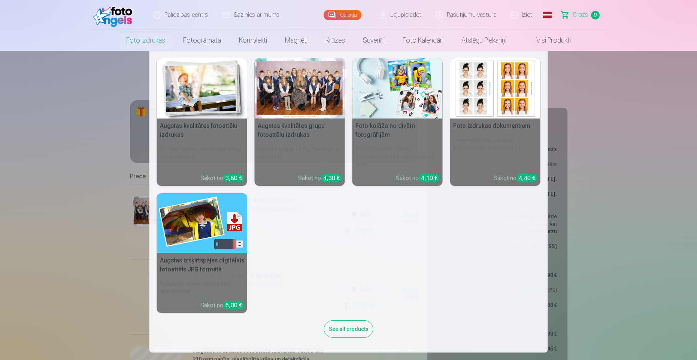
click at [206, 97] on img at bounding box center [202, 88] width 90 height 60
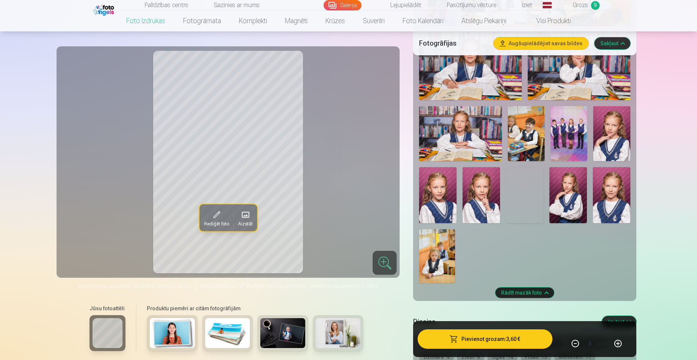
scroll to position [514, 0]
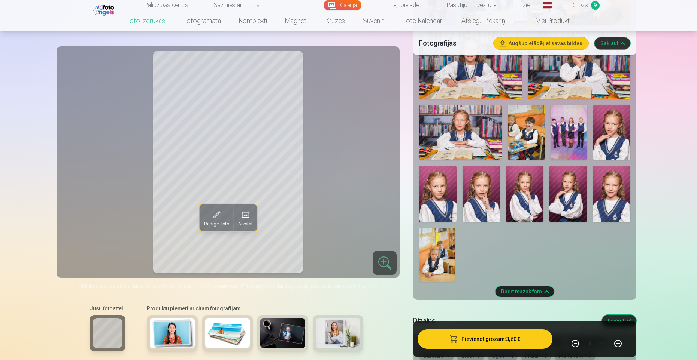
click at [436, 252] on img at bounding box center [437, 255] width 36 height 54
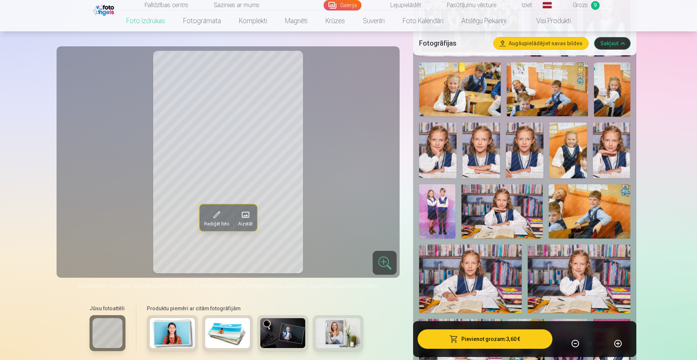
scroll to position [0, 0]
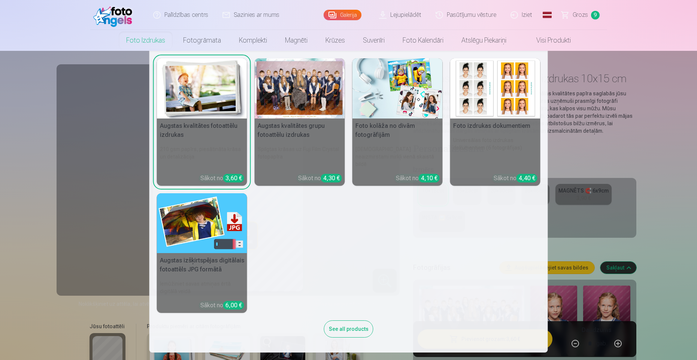
click at [143, 40] on link "Foto izdrukas" at bounding box center [145, 40] width 57 height 21
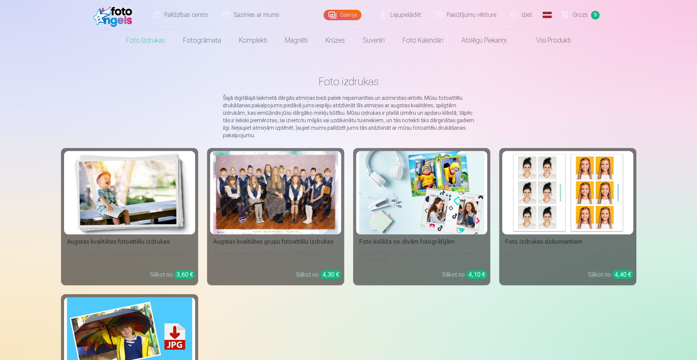
click at [577, 18] on span "Grozs" at bounding box center [579, 14] width 15 height 9
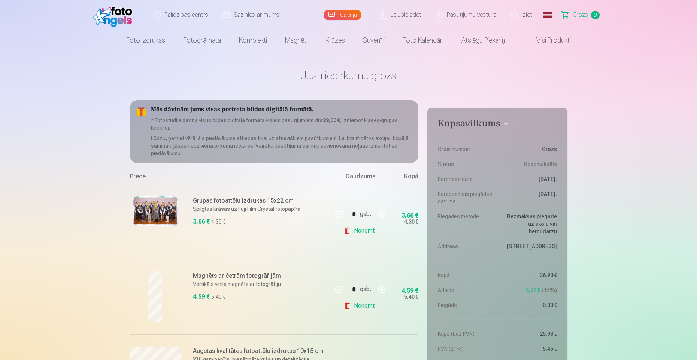
drag, startPoint x: 326, startPoint y: 120, endPoint x: 337, endPoint y: 119, distance: 10.9
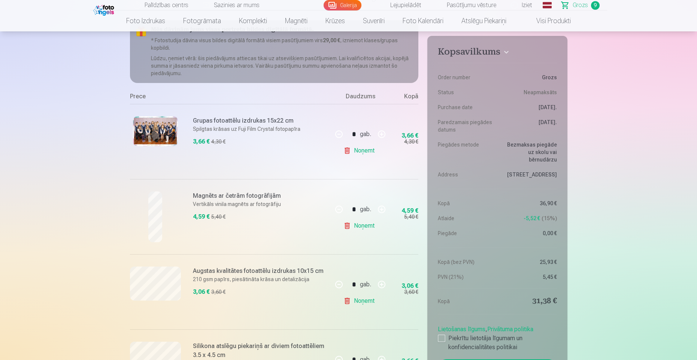
scroll to position [82, 0]
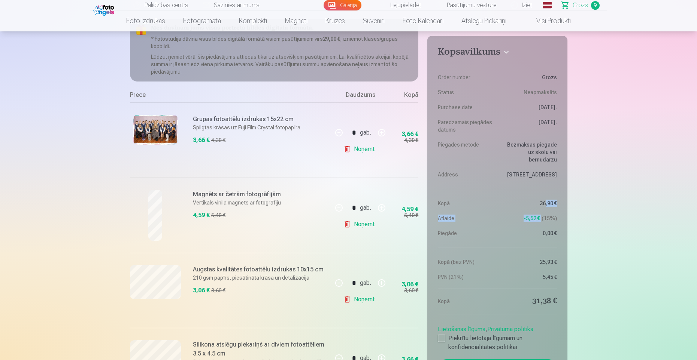
drag, startPoint x: 544, startPoint y: 197, endPoint x: 570, endPoint y: 196, distance: 26.6
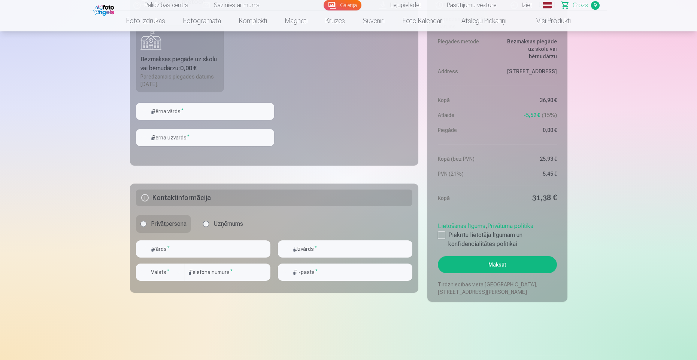
scroll to position [887, 0]
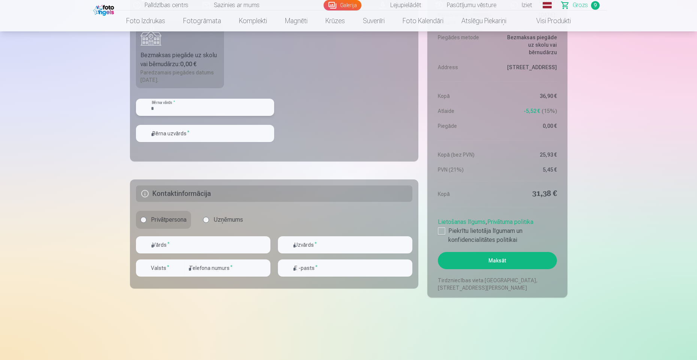
click at [206, 114] on input "text" at bounding box center [205, 107] width 138 height 17
type input "*"
type input "*****"
type input "*******"
click at [177, 246] on input "text" at bounding box center [203, 245] width 134 height 17
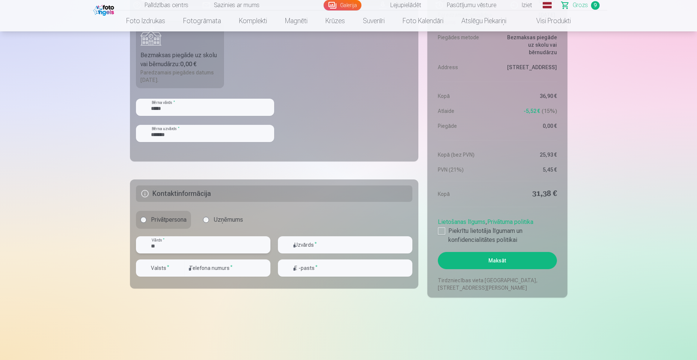
type input "*"
type input "******"
type input "********"
click at [224, 272] on input "number" at bounding box center [228, 268] width 86 height 17
type input "********"
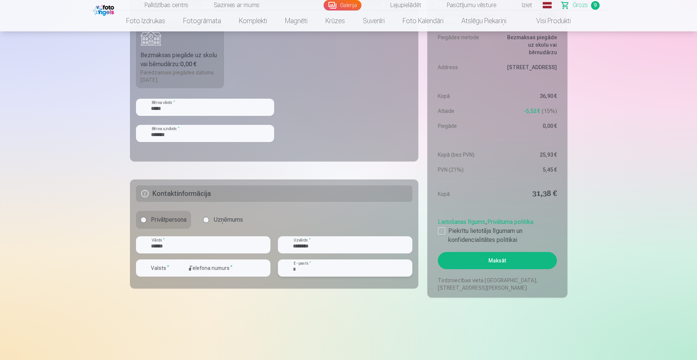
click at [327, 273] on input "email" at bounding box center [345, 268] width 134 height 17
type input "**********"
click at [442, 233] on div at bounding box center [441, 231] width 7 height 7
click at [172, 269] on div "button" at bounding box center [162, 269] width 22 height 7
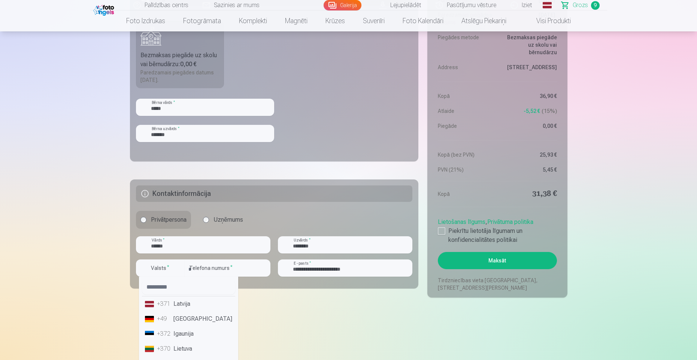
click at [179, 302] on li "+371 Latvija" at bounding box center [188, 304] width 93 height 15
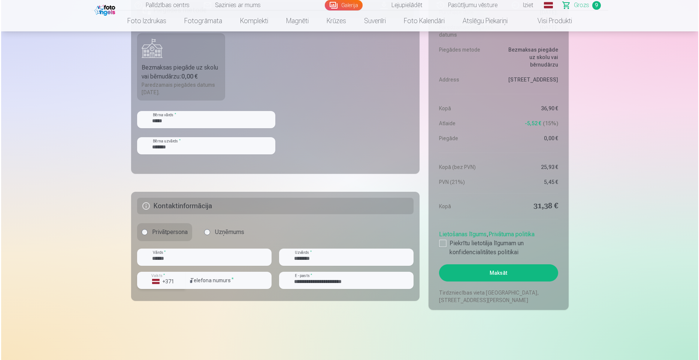
scroll to position [878, 0]
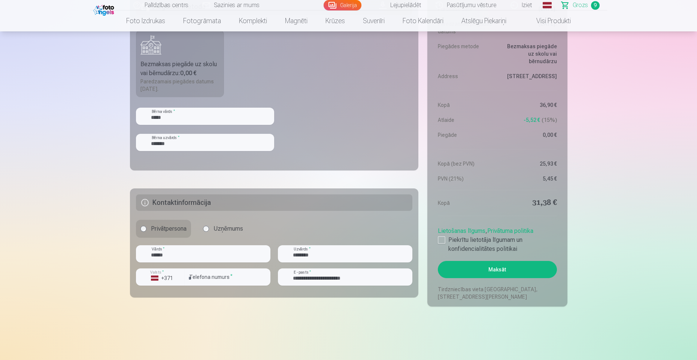
click at [492, 270] on button "Maksāt" at bounding box center [497, 269] width 119 height 17
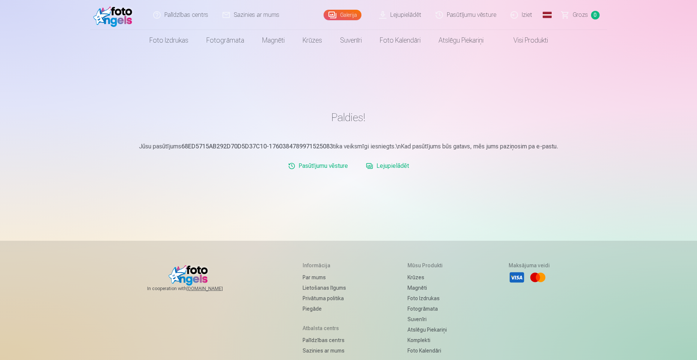
click at [380, 164] on link "Lejupielādēt" at bounding box center [387, 166] width 49 height 15
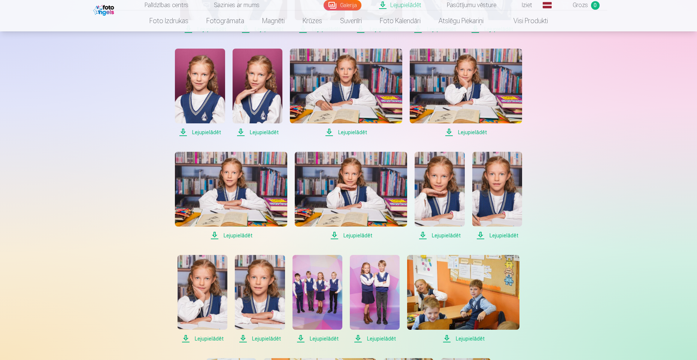
scroll to position [217, 0]
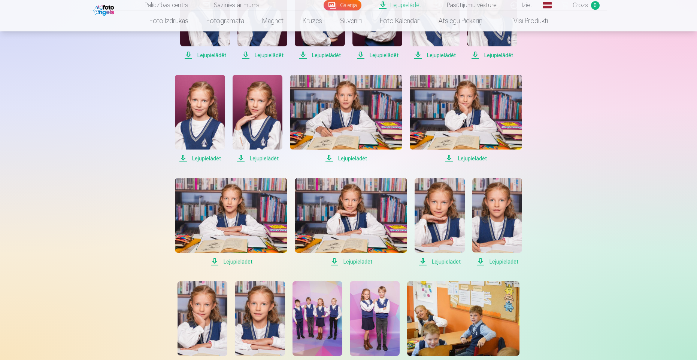
click at [410, 5] on link "Lejupielādēt" at bounding box center [400, 5] width 57 height 10
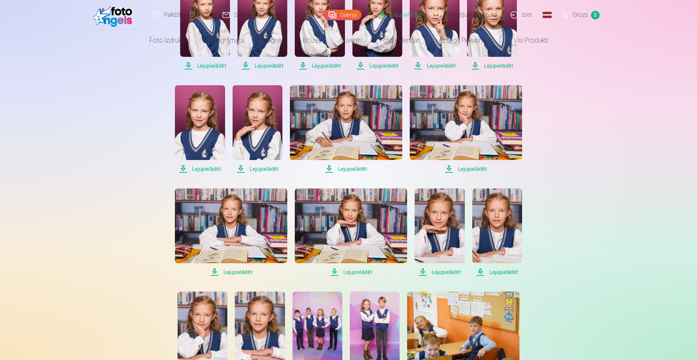
scroll to position [0, 0]
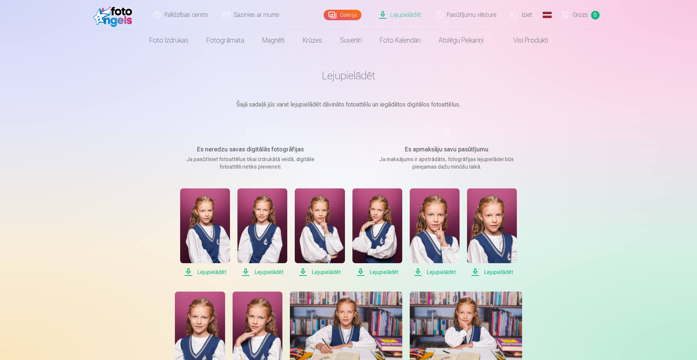
click at [217, 271] on span "Lejupielādēt" at bounding box center [205, 272] width 50 height 9
click at [268, 271] on span "Lejupielādēt" at bounding box center [262, 272] width 50 height 9
click at [326, 268] on span "Lejupielādēt" at bounding box center [320, 272] width 50 height 9
click at [377, 272] on span "Lejupielādēt" at bounding box center [377, 272] width 50 height 9
click at [442, 271] on span "Lejupielādēt" at bounding box center [435, 272] width 50 height 9
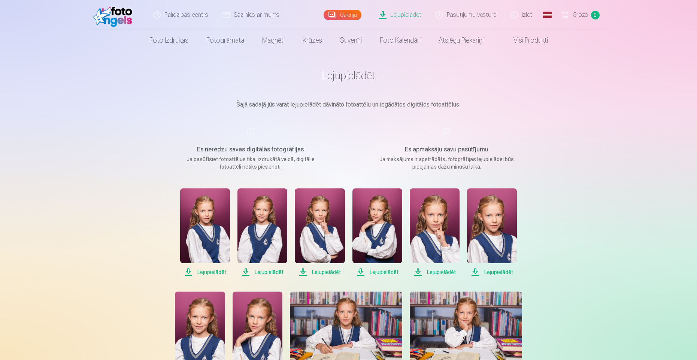
click at [495, 273] on span "Lejupielādēt" at bounding box center [492, 272] width 50 height 9
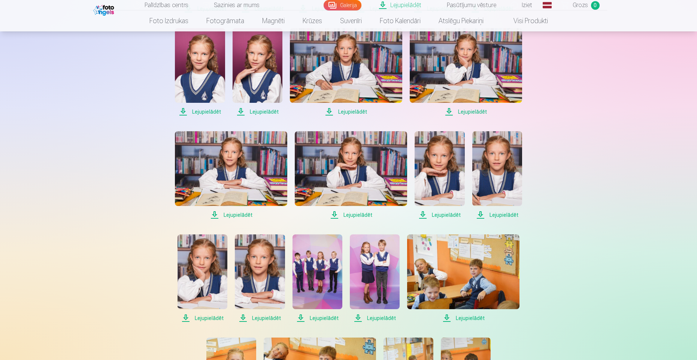
scroll to position [252, 0]
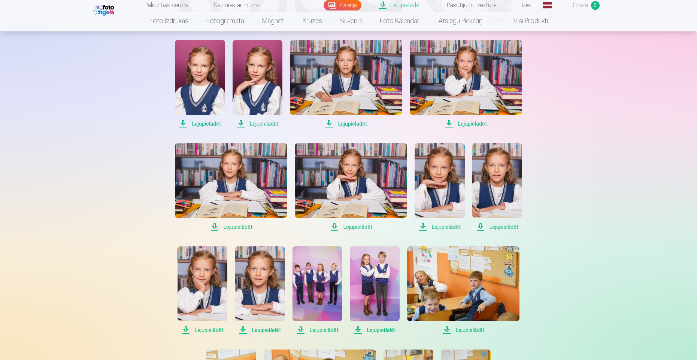
click at [207, 122] on span "Lejupielādēt" at bounding box center [200, 123] width 50 height 9
click at [265, 125] on span "Lejupielādēt" at bounding box center [257, 123] width 50 height 9
click at [351, 124] on span "Lejupielādēt" at bounding box center [346, 123] width 112 height 9
click at [467, 125] on span "Lejupielādēt" at bounding box center [466, 123] width 112 height 9
click at [498, 227] on span "Lejupielādēt" at bounding box center [497, 227] width 50 height 9
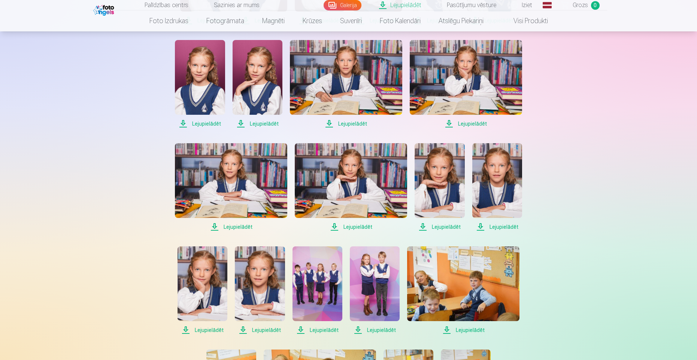
click at [444, 227] on span "Lejupielādēt" at bounding box center [439, 227] width 50 height 9
click at [360, 226] on span "Lejupielādēt" at bounding box center [351, 227] width 112 height 9
click at [235, 228] on span "Lejupielādēt" at bounding box center [231, 227] width 112 height 9
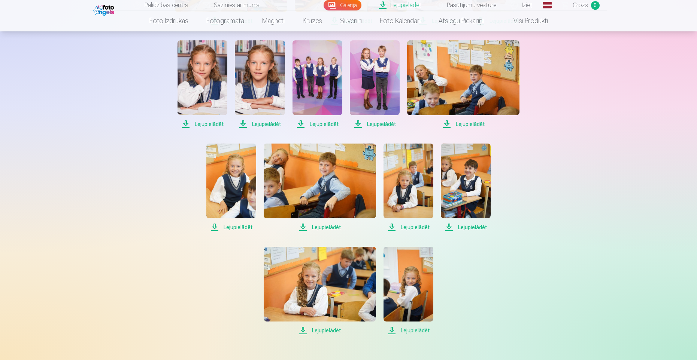
scroll to position [458, 0]
click at [215, 125] on span "Lejupielādēt" at bounding box center [202, 124] width 50 height 9
click at [267, 122] on span "Lejupielādēt" at bounding box center [260, 124] width 50 height 9
click at [319, 124] on span "Lejupielādēt" at bounding box center [317, 124] width 50 height 9
click at [381, 124] on span "Lejupielādēt" at bounding box center [375, 124] width 50 height 9
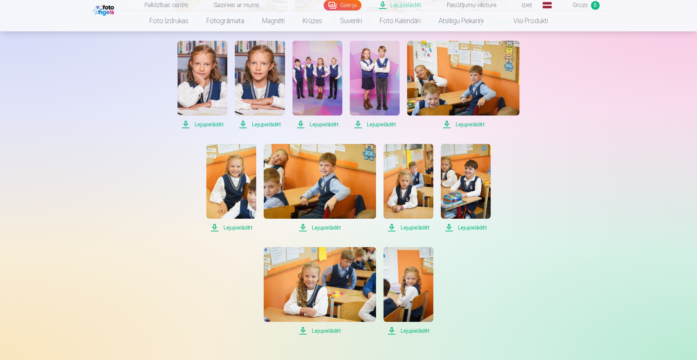
click at [469, 226] on span "Lejupielādēt" at bounding box center [466, 227] width 50 height 9
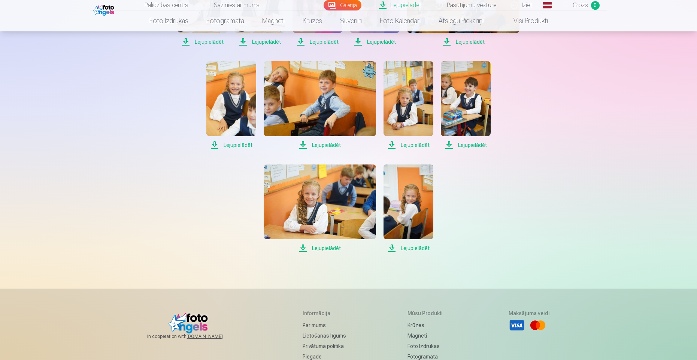
scroll to position [548, 0]
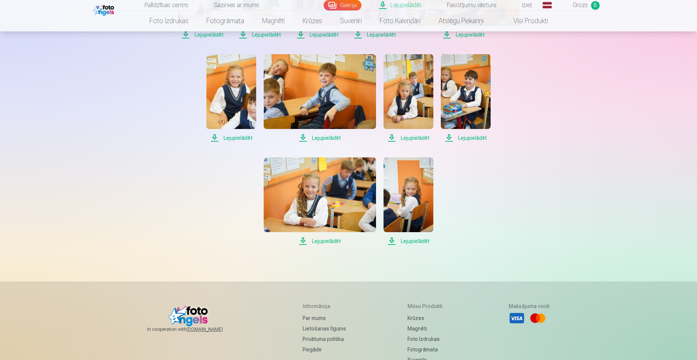
click at [420, 243] on span "Lejupielādēt" at bounding box center [408, 241] width 50 height 9
click at [320, 243] on span "Lejupielādēt" at bounding box center [320, 241] width 112 height 9
